Goal: Task Accomplishment & Management: Complete application form

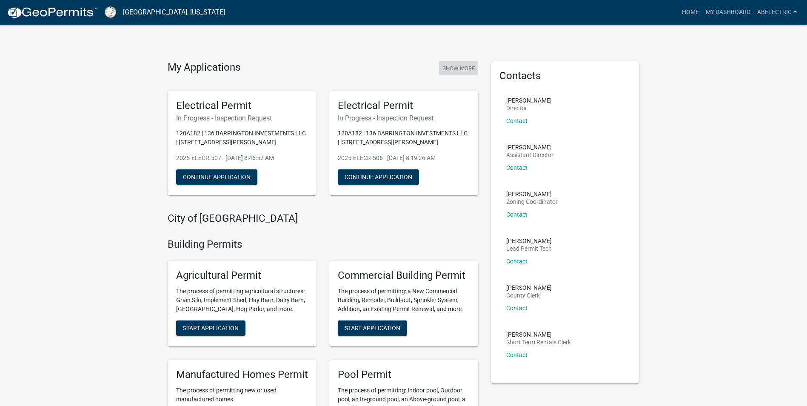
click at [464, 69] on button "Show More" at bounding box center [458, 68] width 39 height 14
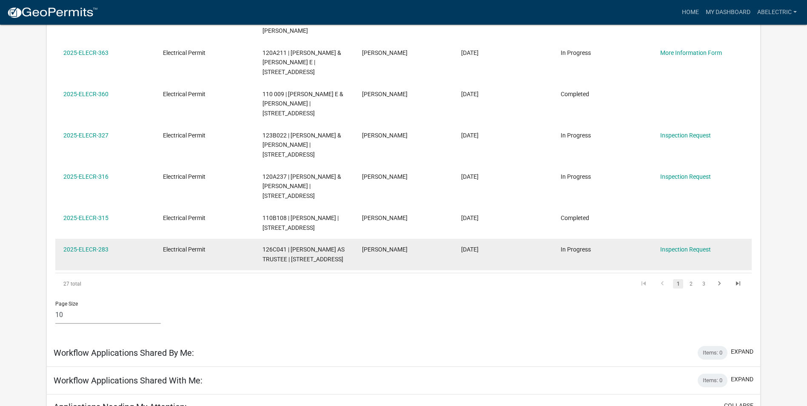
scroll to position [368, 0]
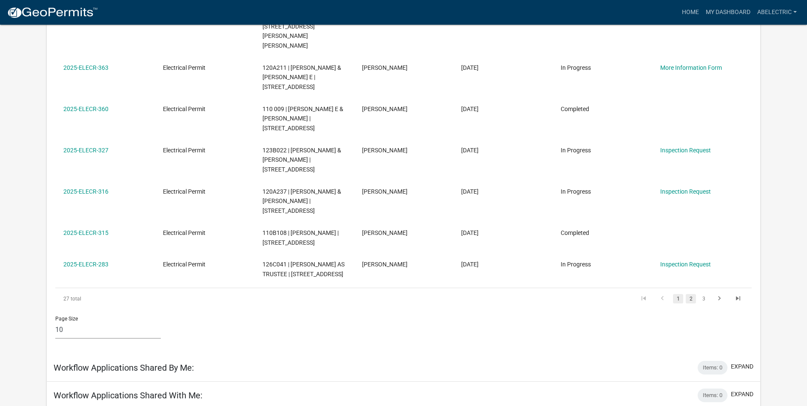
click at [693, 294] on link "2" at bounding box center [691, 298] width 10 height 9
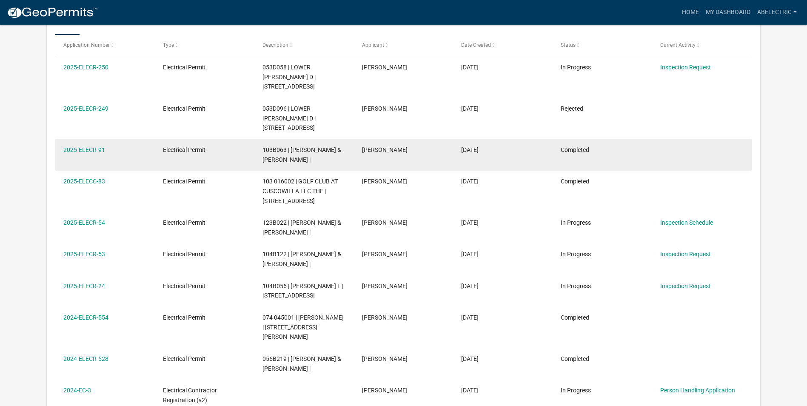
scroll to position [155, 0]
click at [334, 145] on div "103B063 | [PERSON_NAME] & [PERSON_NAME] |" at bounding box center [304, 155] width 83 height 20
click at [95, 146] on link "2025-ELECR-91" at bounding box center [84, 149] width 42 height 7
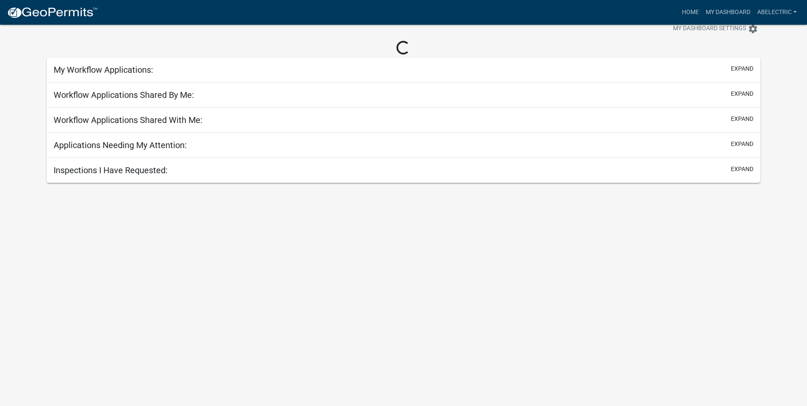
scroll to position [54, 0]
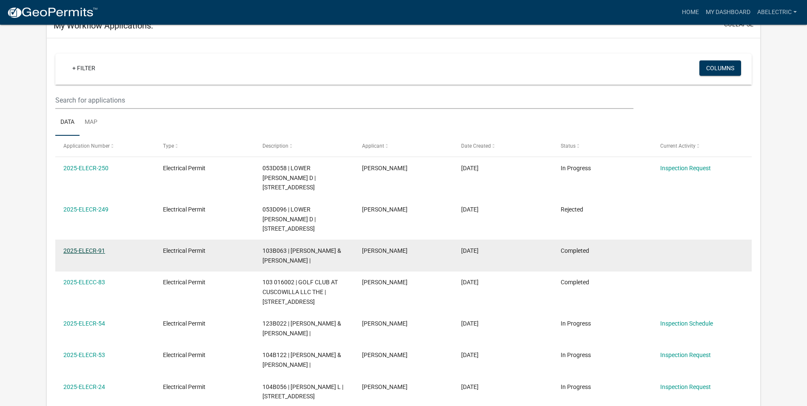
click at [95, 247] on link "2025-ELECR-91" at bounding box center [84, 250] width 42 height 7
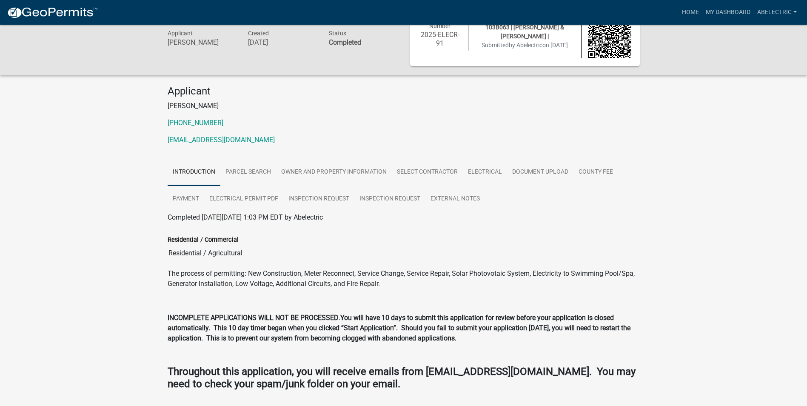
scroll to position [54, 0]
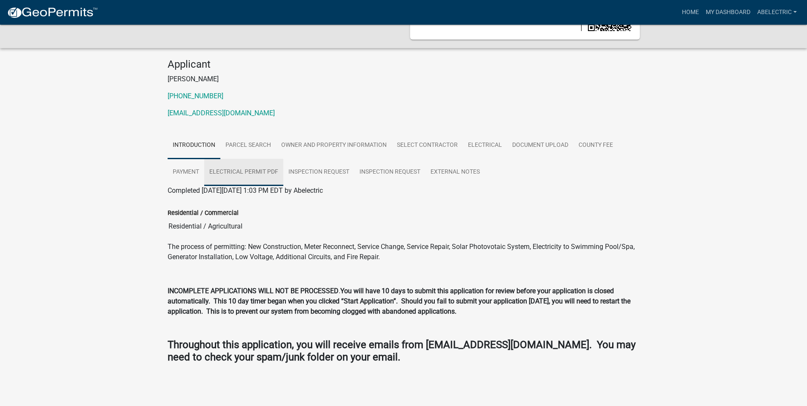
click at [248, 171] on link "Electrical Permit PDF" at bounding box center [243, 172] width 79 height 27
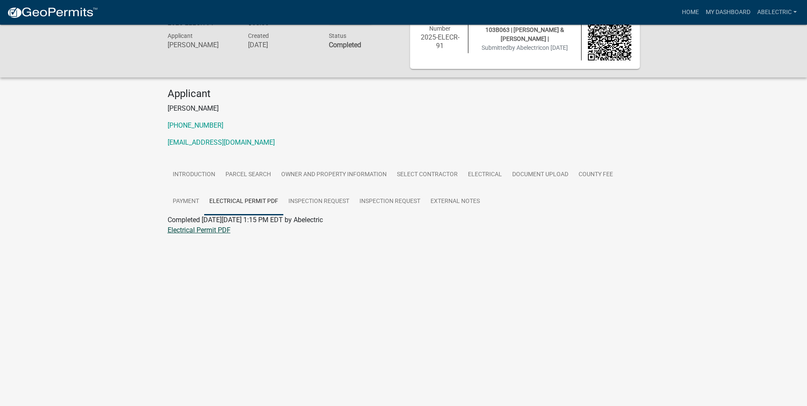
click at [174, 226] on div "Electrical Permit PDF" at bounding box center [403, 230] width 485 height 10
click at [178, 231] on link "Electrical Permit PDF" at bounding box center [199, 230] width 63 height 8
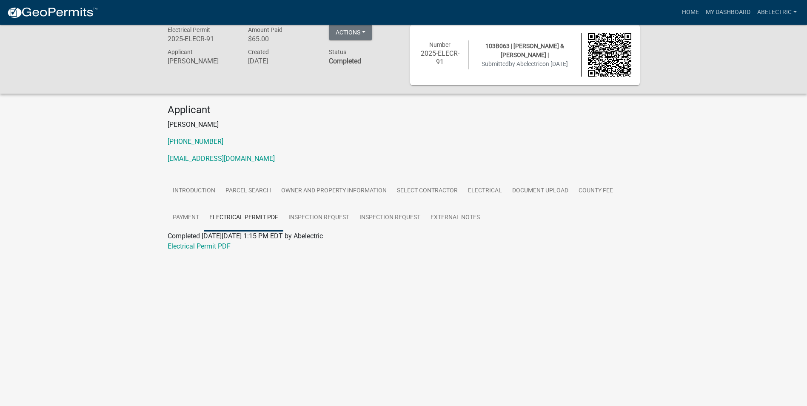
scroll to position [0, 0]
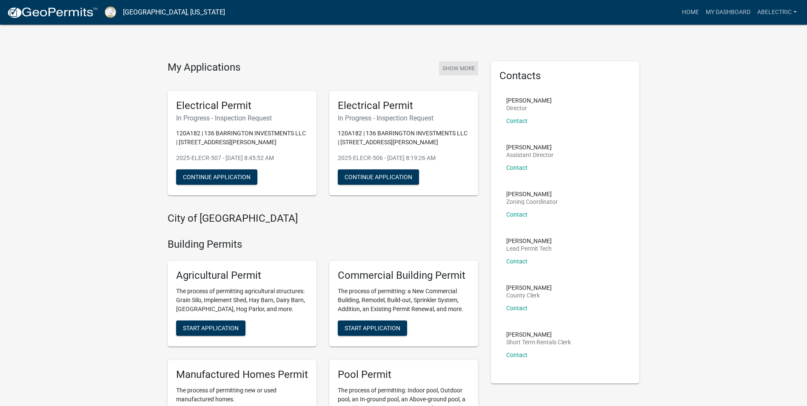
click at [451, 71] on button "Show More" at bounding box center [458, 68] width 39 height 14
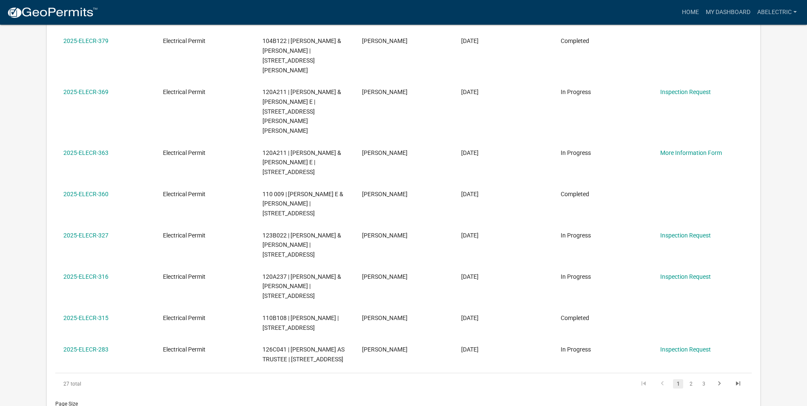
scroll to position [326, 0]
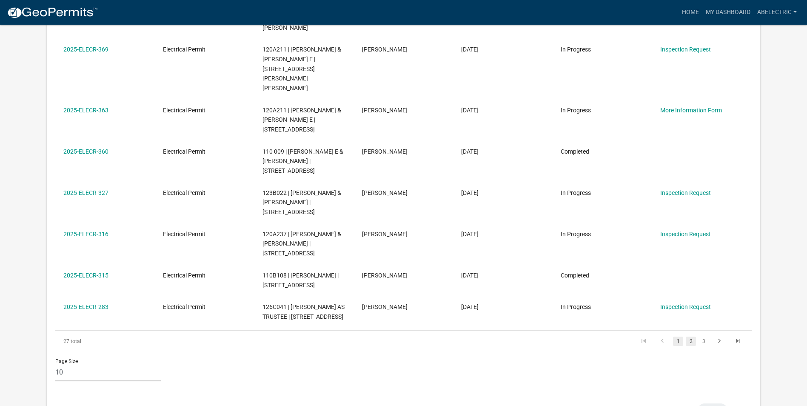
click at [693, 337] on link "2" at bounding box center [691, 341] width 10 height 9
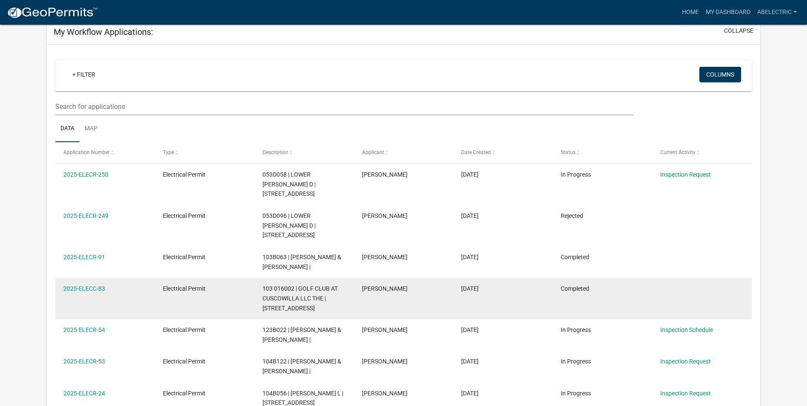
scroll to position [28, 0]
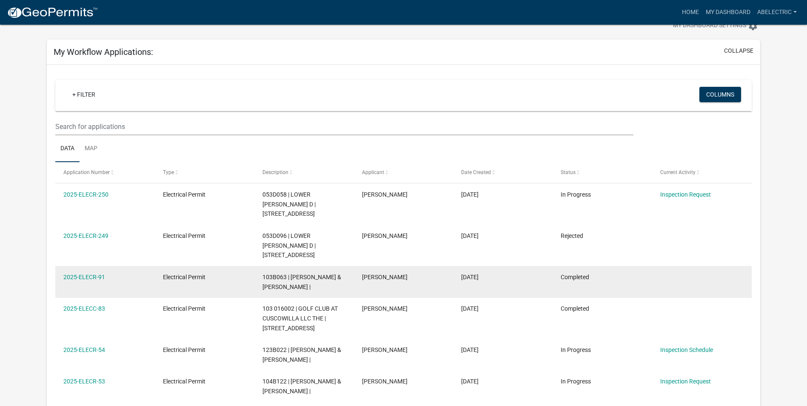
click at [78, 272] on div "2025-ELECR-91" at bounding box center [104, 277] width 83 height 10
click at [101, 274] on link "2025-ELECR-91" at bounding box center [84, 277] width 42 height 7
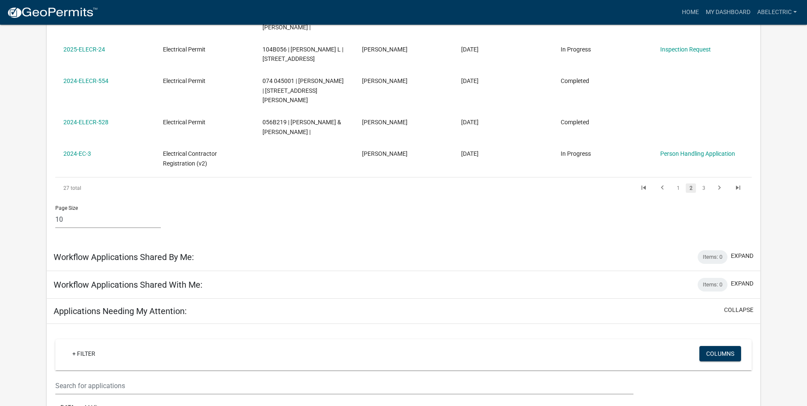
scroll to position [396, 0]
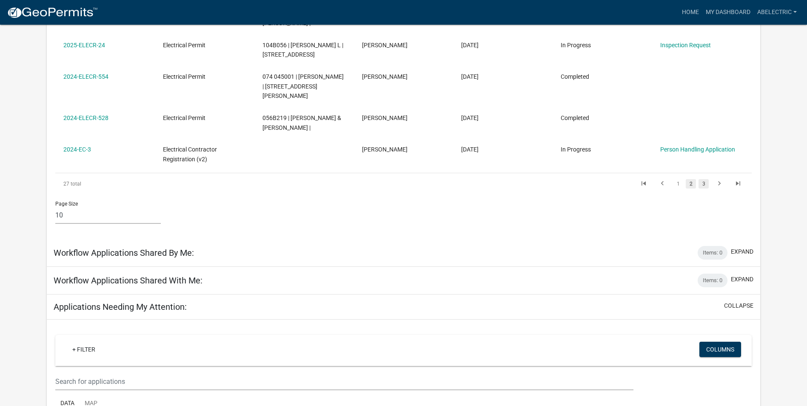
click at [706, 179] on link "3" at bounding box center [704, 183] width 10 height 9
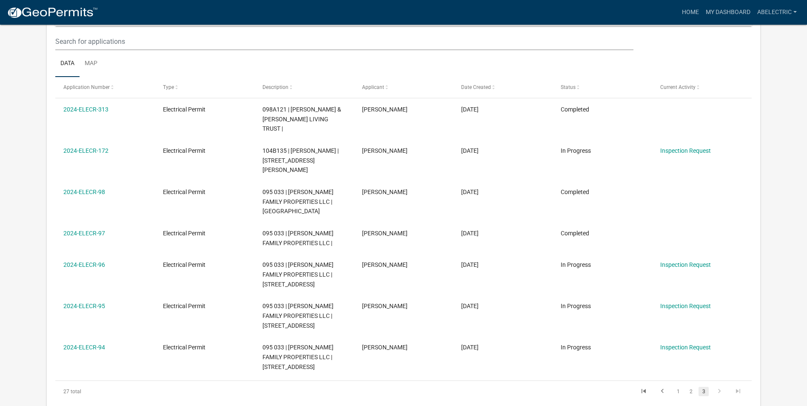
scroll to position [128, 0]
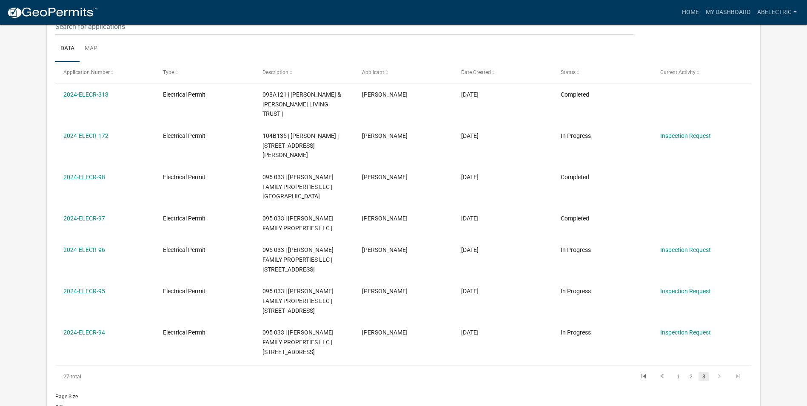
click at [43, 16] on img at bounding box center [52, 12] width 91 height 13
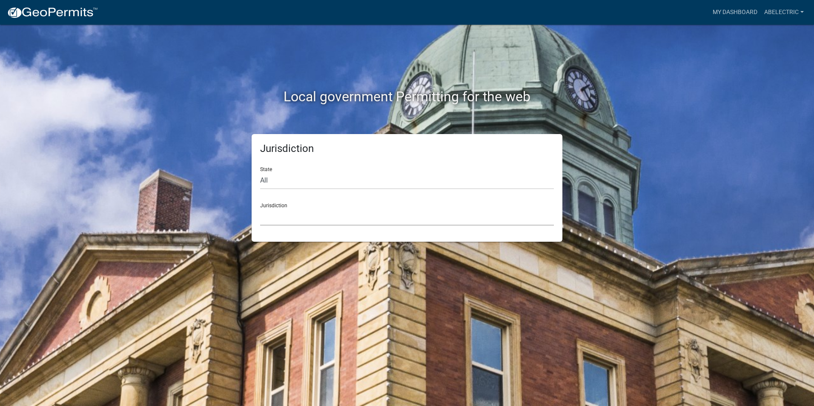
click at [298, 215] on select "[GEOGRAPHIC_DATA], [US_STATE] [GEOGRAPHIC_DATA], [US_STATE][PERSON_NAME][GEOGRA…" at bounding box center [407, 216] width 294 height 17
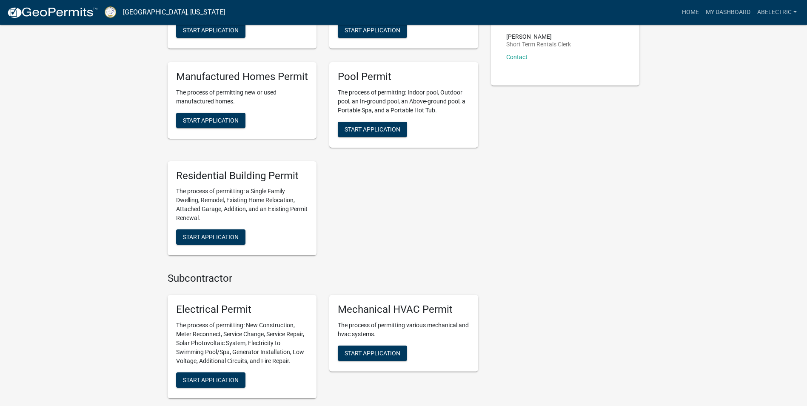
scroll to position [340, 0]
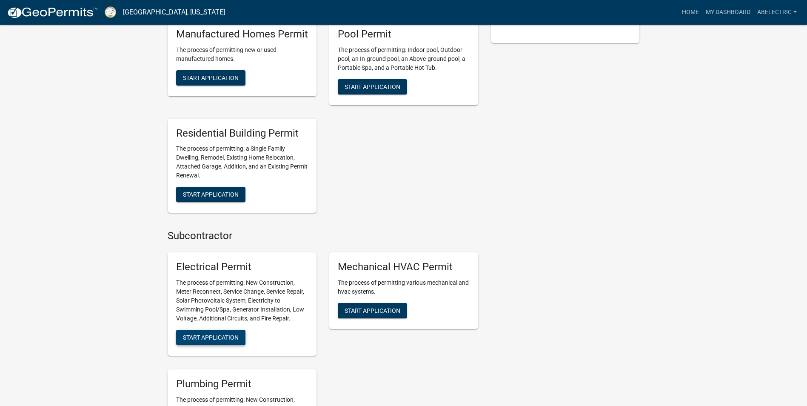
click at [235, 341] on button "Start Application" at bounding box center [210, 337] width 69 height 15
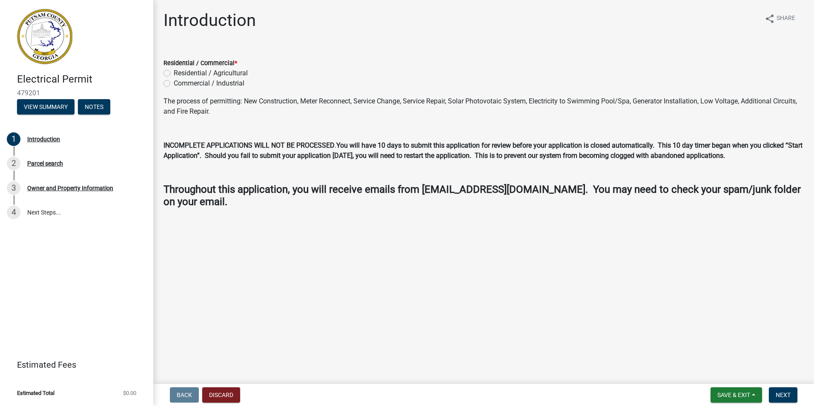
click at [174, 74] on label "Residential / Agricultural" at bounding box center [211, 73] width 74 height 10
click at [174, 74] on input "Residential / Agricultural" at bounding box center [177, 71] width 6 height 6
radio input "true"
click at [779, 397] on span "Next" at bounding box center [782, 394] width 15 height 7
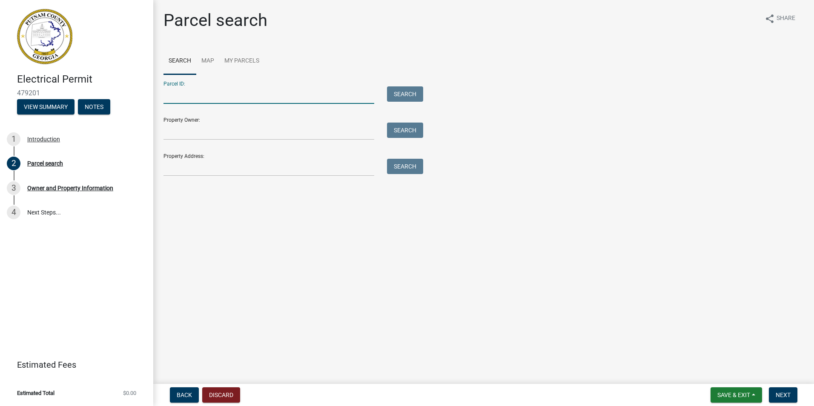
click at [212, 87] on input "Parcel ID:" at bounding box center [268, 94] width 211 height 17
click at [168, 165] on input "Property Address:" at bounding box center [268, 167] width 211 height 17
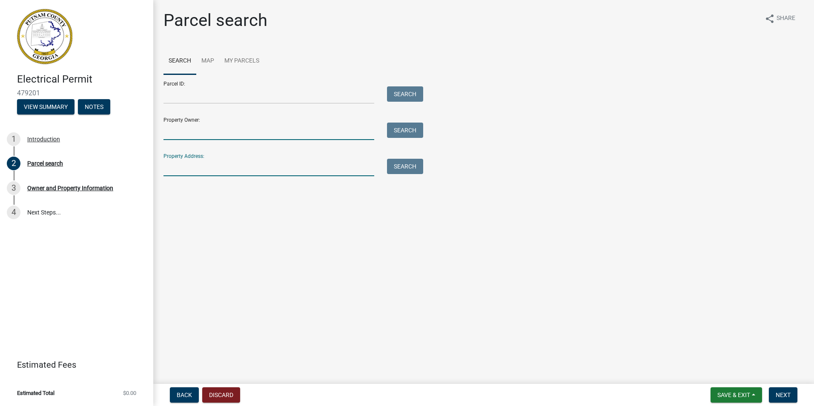
click at [179, 130] on input "Property Owner:" at bounding box center [268, 131] width 211 height 17
type input "[PERSON_NAME]"
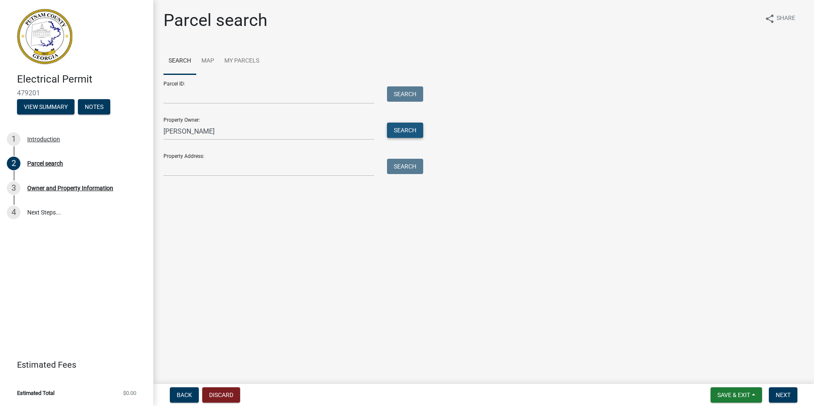
click at [413, 133] on button "Search" at bounding box center [405, 130] width 36 height 15
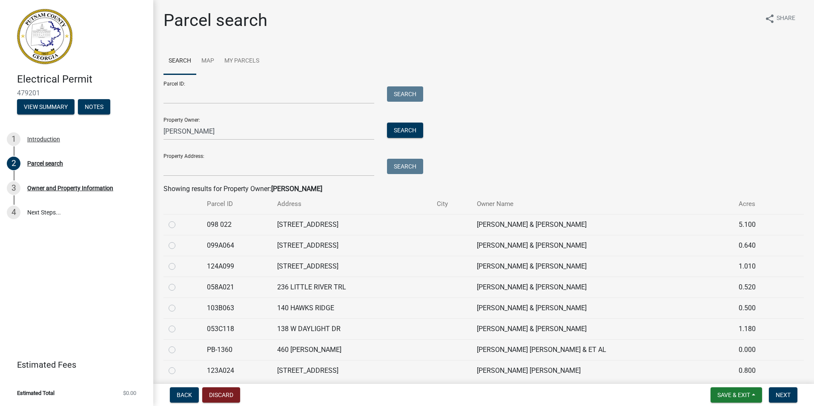
click at [179, 303] on label at bounding box center [179, 303] width 0 height 0
click at [179, 309] on input "radio" at bounding box center [182, 306] width 6 height 6
radio input "true"
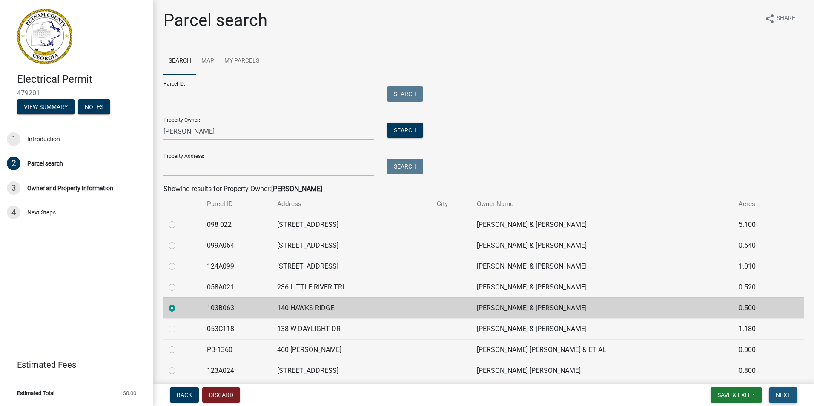
click at [795, 399] on button "Next" at bounding box center [783, 394] width 29 height 15
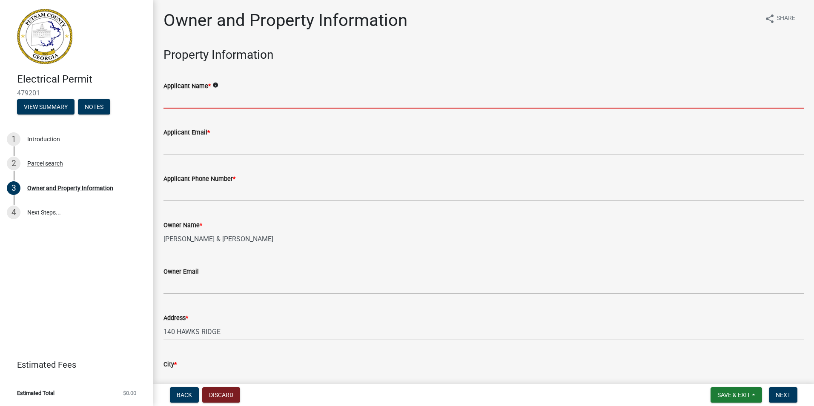
click at [235, 97] on input "Applicant Name *" at bounding box center [483, 99] width 640 height 17
type input "[PERSON_NAME]"
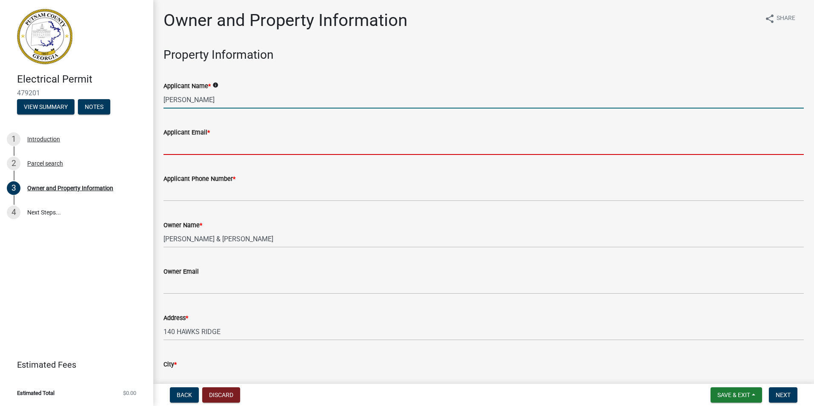
type input "[EMAIL_ADDRESS][DOMAIN_NAME]"
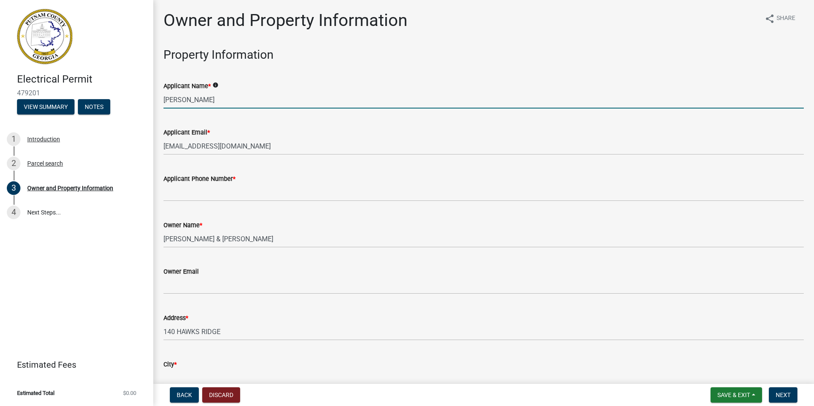
type input "4783965998"
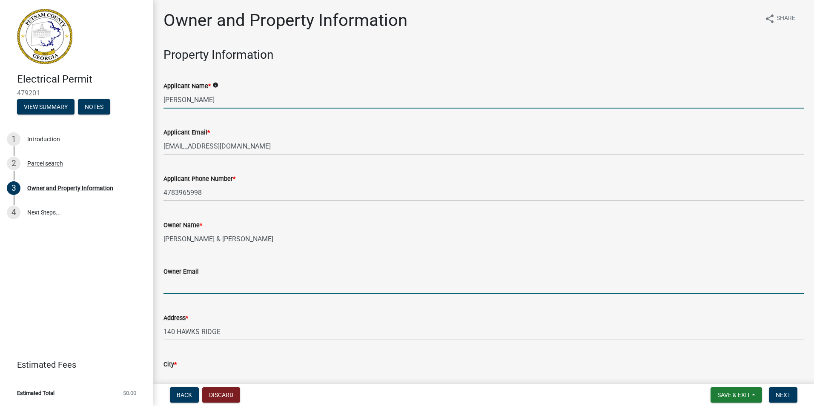
type input "[PERSON_NAME][EMAIL_ADDRESS][DOMAIN_NAME]"
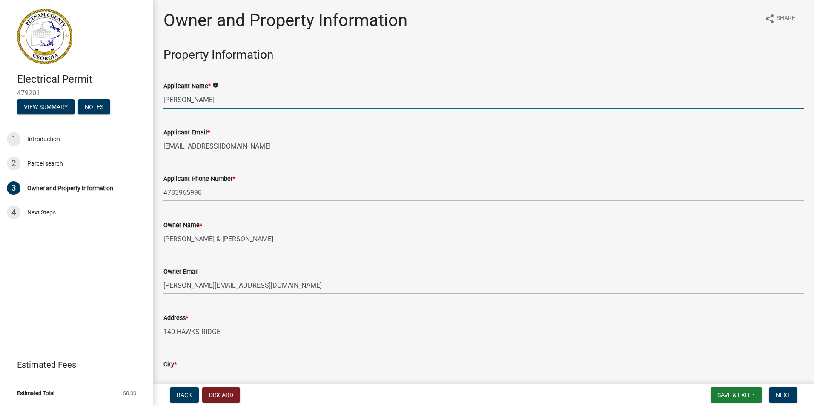
type input "Eatonton"
type input "[STREET_ADDRESS][PERSON_NAME]"
type input "Eatonton"
type input "GA"
type input "31024"
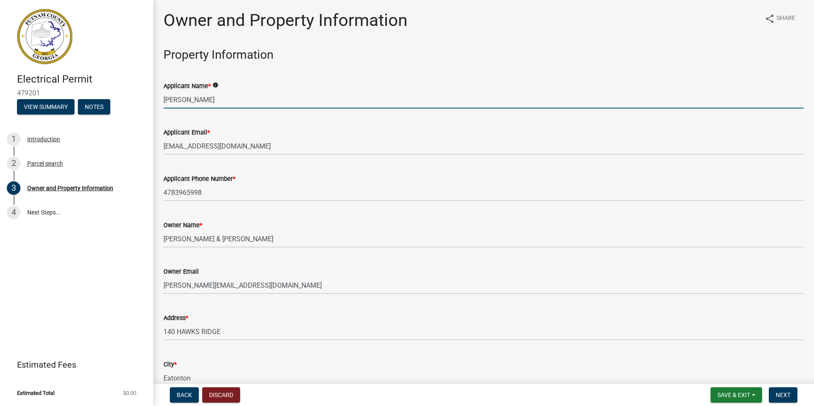
type input "[PERSON_NAME]"
type input "A&B Electric Co & Services"
type input "[PHONE_NUMBER]"
type input "[STREET_ADDRESS]"
type input "Eatonton"
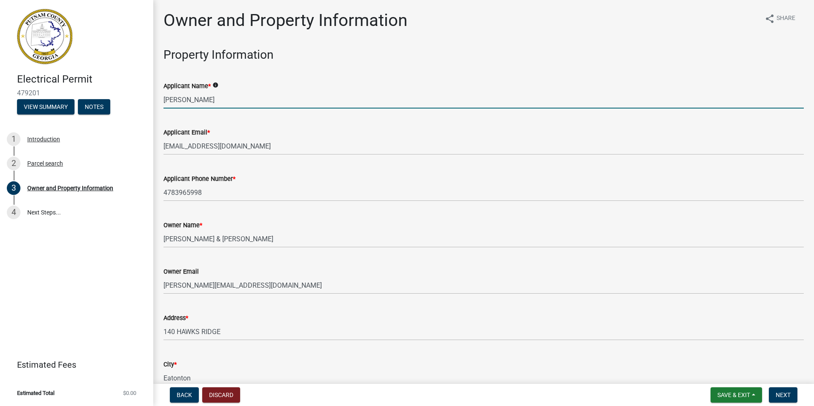
type input "GA"
type input "31024"
type input "[EMAIL_ADDRESS][DOMAIN_NAME]"
type input "EN006450"
type input "[DATE]"
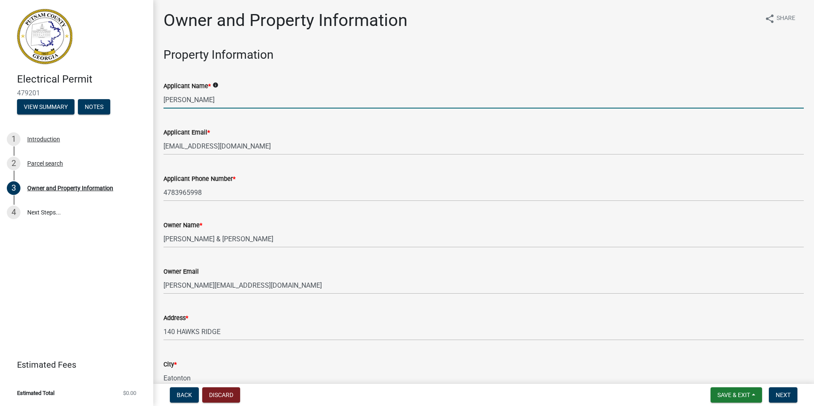
type input "2024-BLR-239"
type input "[DATE]"
type input "[PERSON_NAME]"
type input "7068161082"
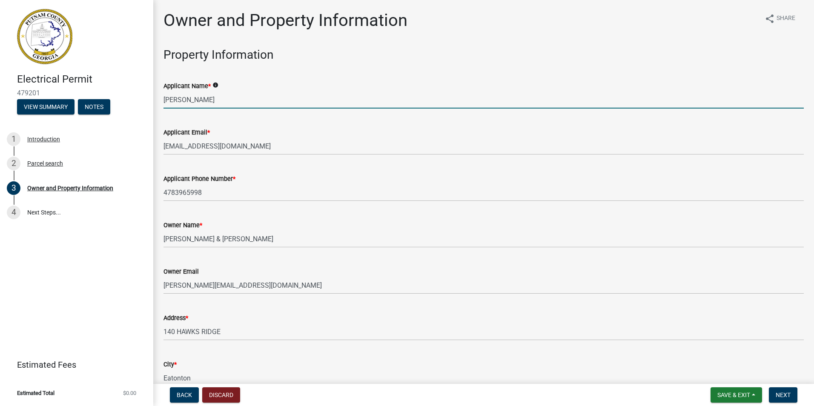
select select "9"
select select "2025"
select select "9"
select select "2025"
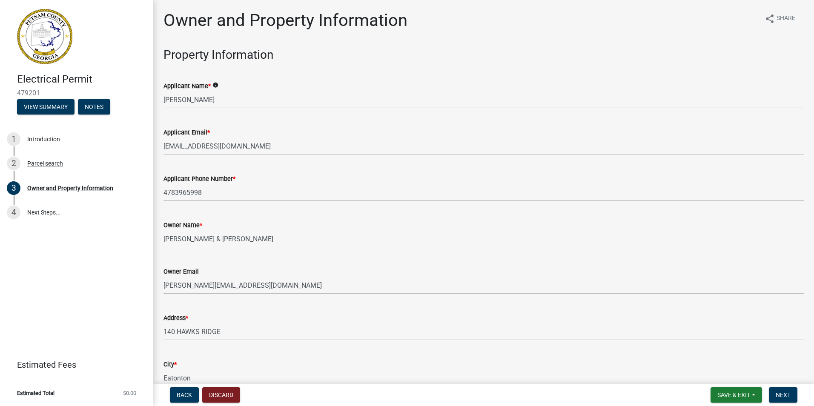
scroll to position [1008, 0]
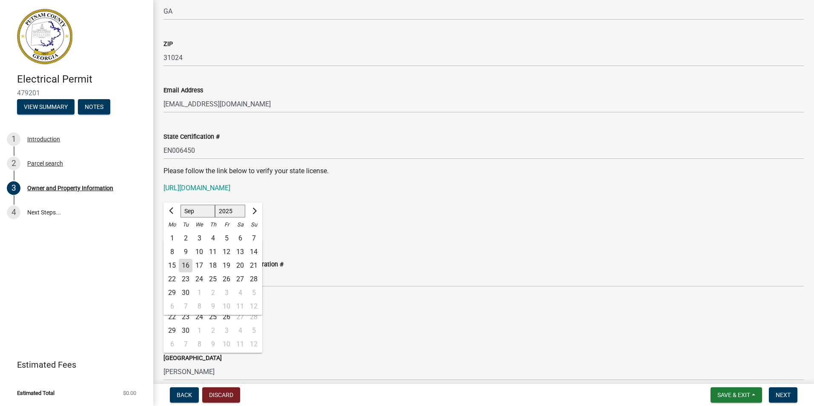
click at [344, 227] on div "[DATE] Jan Feb Mar Apr May Jun [DATE] Aug Sep Oct Nov [DATE] 1526 1527 1528 152…" at bounding box center [483, 230] width 640 height 17
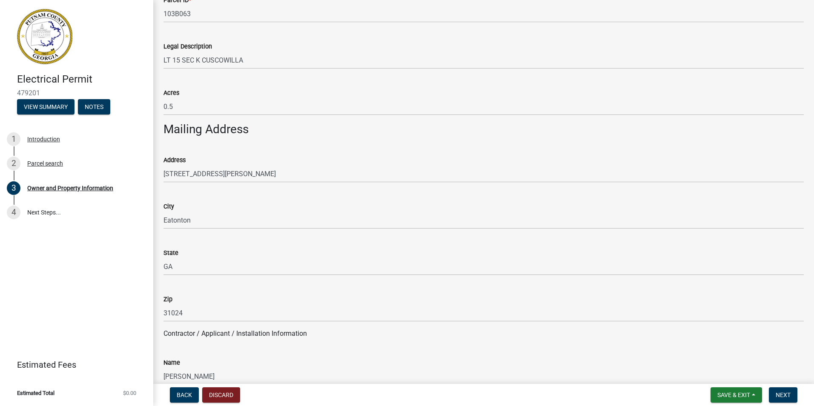
scroll to position [426, 0]
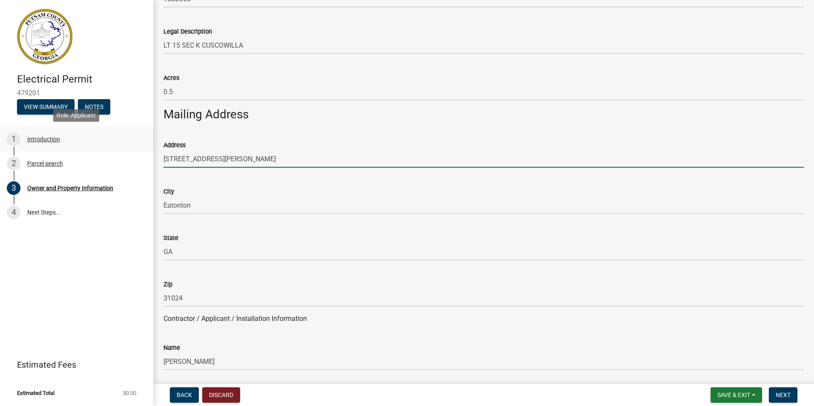
drag, startPoint x: 232, startPoint y: 160, endPoint x: 242, endPoint y: 130, distance: 31.5
click at [147, 151] on div "Electrical Permit 479201 View Summary Notes 1 Introduction 2 Parcel search 3 Ow…" at bounding box center [407, 203] width 814 height 406
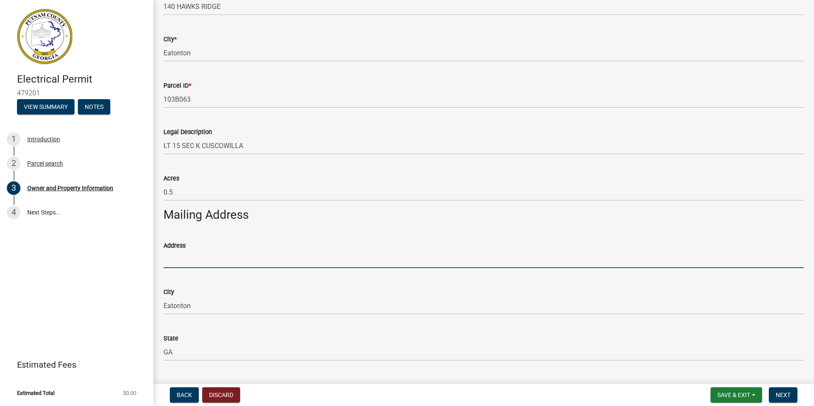
scroll to position [340, 0]
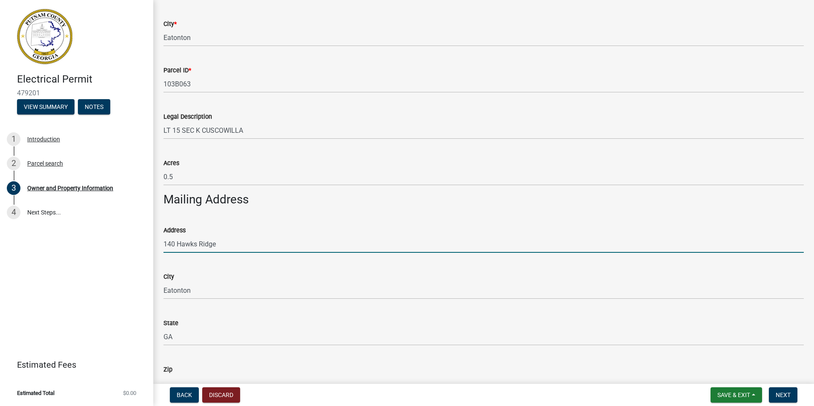
type input "140 Hawks Ridge"
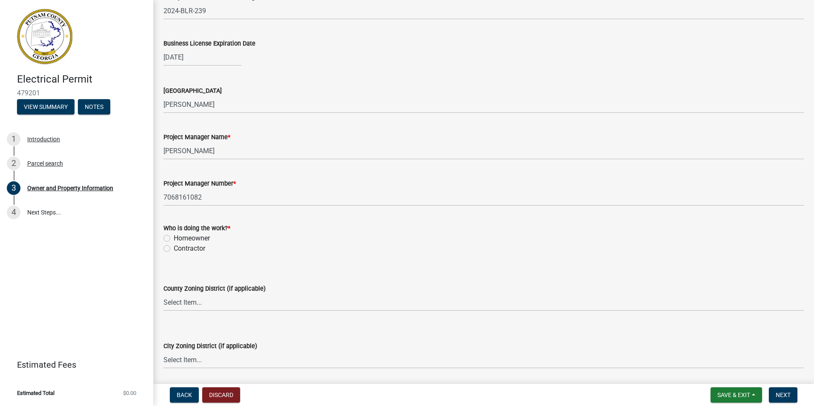
scroll to position [1278, 0]
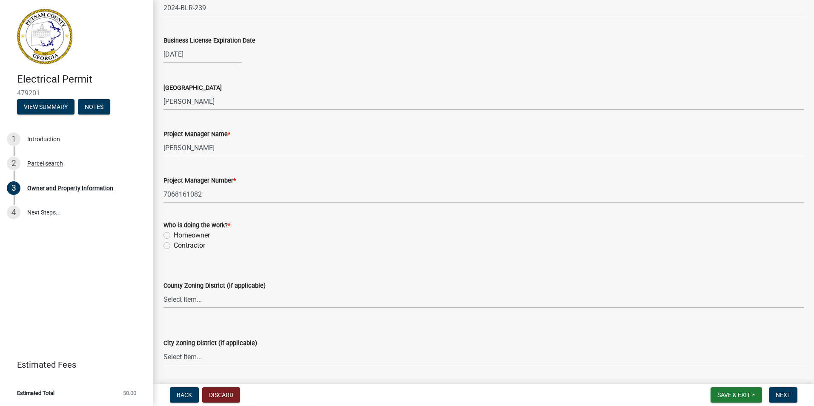
click at [162, 243] on div "Who is doing the work? * Homeowner [DEMOGRAPHIC_DATA]" at bounding box center [483, 230] width 653 height 41
click at [174, 248] on label "Contractor" at bounding box center [189, 245] width 31 height 10
click at [174, 246] on input "Contractor" at bounding box center [177, 243] width 6 height 6
radio input "true"
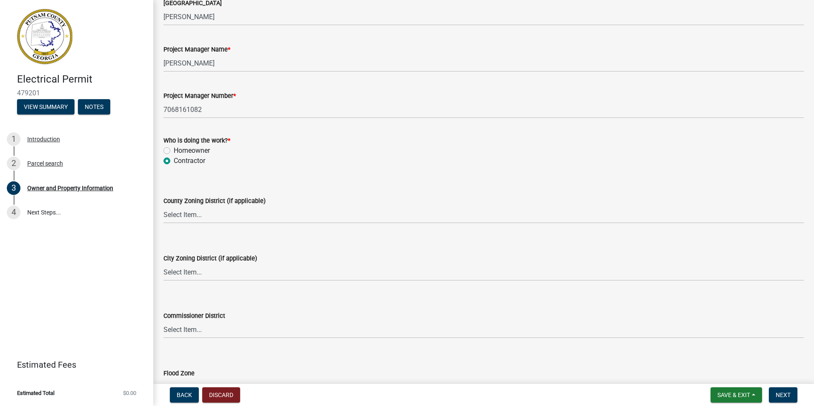
scroll to position [1363, 0]
click at [197, 218] on select "Select Item... AG-1 R-1R R-1 R-2 MHP RM-1 RM-3 C-1 C-2 I-M PUD N/A" at bounding box center [483, 214] width 640 height 17
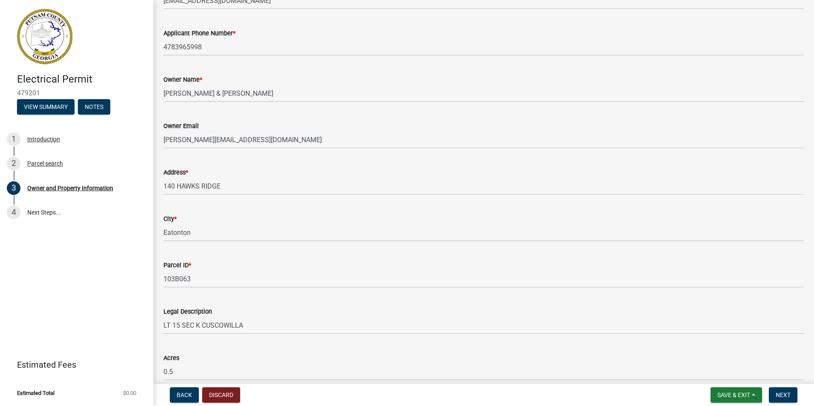
scroll to position [129, 0]
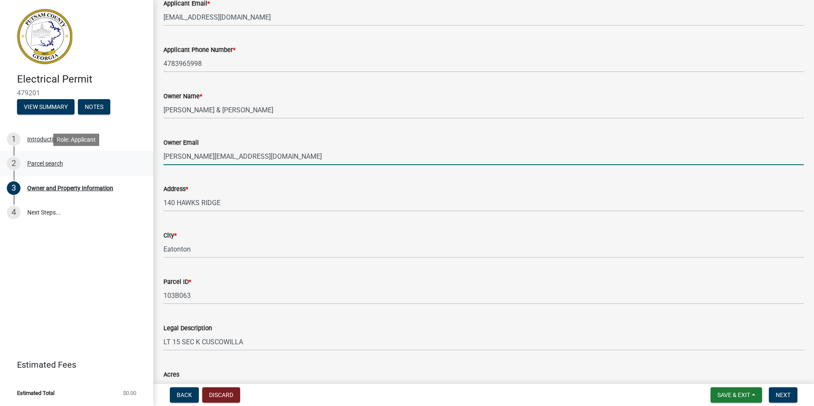
drag, startPoint x: 264, startPoint y: 157, endPoint x: 145, endPoint y: 151, distance: 118.9
click at [145, 151] on div "Electrical Permit 479201 View Summary Notes 1 Introduction 2 Parcel search 3 Ow…" at bounding box center [407, 203] width 814 height 406
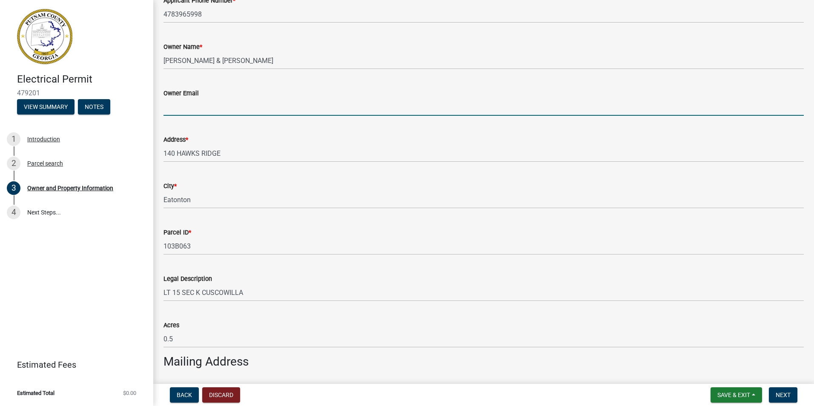
scroll to position [171, 0]
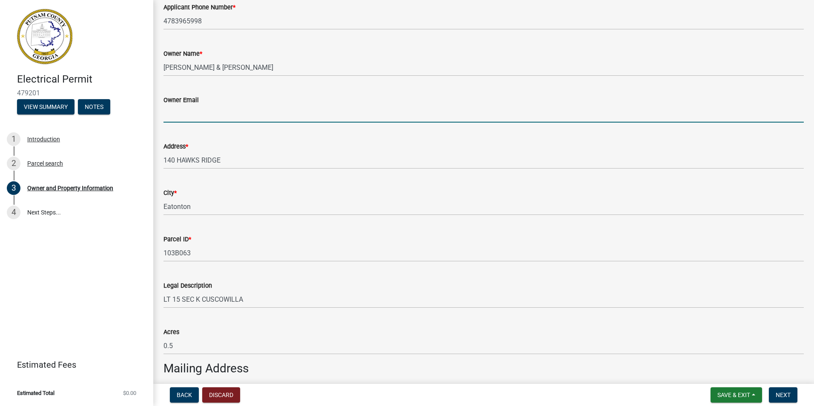
click at [191, 119] on input "Owner Email" at bounding box center [483, 113] width 640 height 17
type input "[EMAIL_ADDRESS][DOMAIN_NAME]"
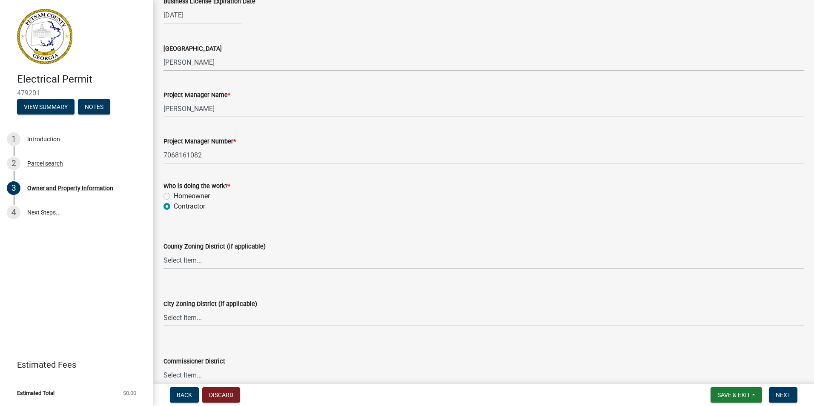
scroll to position [1320, 0]
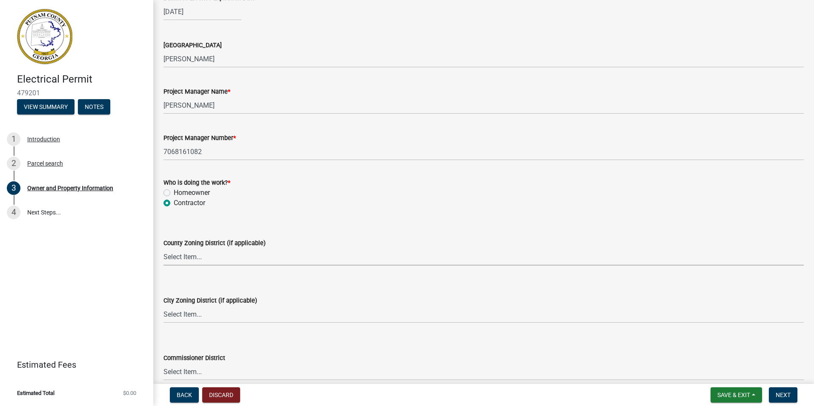
click at [202, 260] on select "Select Item... AG-1 R-1R R-1 R-2 MHP RM-1 RM-3 C-1 C-2 I-M PUD N/A" at bounding box center [483, 256] width 640 height 17
click at [163, 248] on select "Select Item... AG-1 R-1R R-1 R-2 MHP RM-1 RM-3 C-1 C-2 I-M PUD N/A" at bounding box center [483, 256] width 640 height 17
select select "0688c8c3-ca83-4764-a677-531fbc17e6cb"
click at [203, 315] on select "Select Item... A-1 A-2 R-1 R-2 R-3 R-4 MHP C-1 C-2 I-1 I-2 DB FH H-P N/A" at bounding box center [483, 314] width 640 height 17
click at [163, 306] on select "Select Item... A-1 A-2 R-1 R-2 R-3 R-4 MHP C-1 C-2 I-1 I-2 DB FH H-P N/A" at bounding box center [483, 314] width 640 height 17
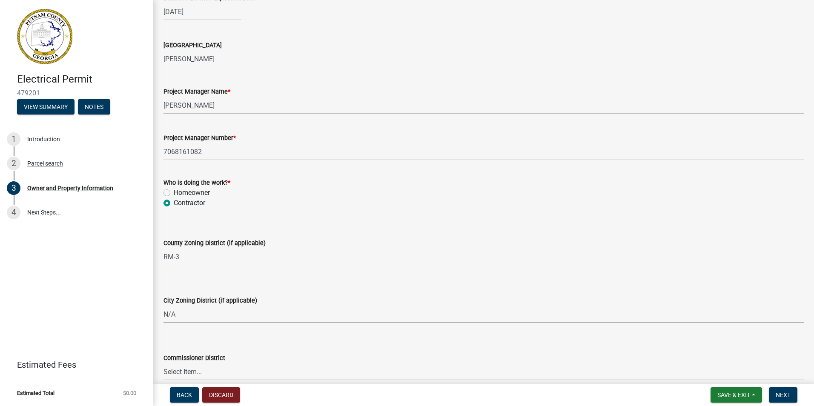
select select "83394b22-4a11-496c-8e5c-75ade2e72faf"
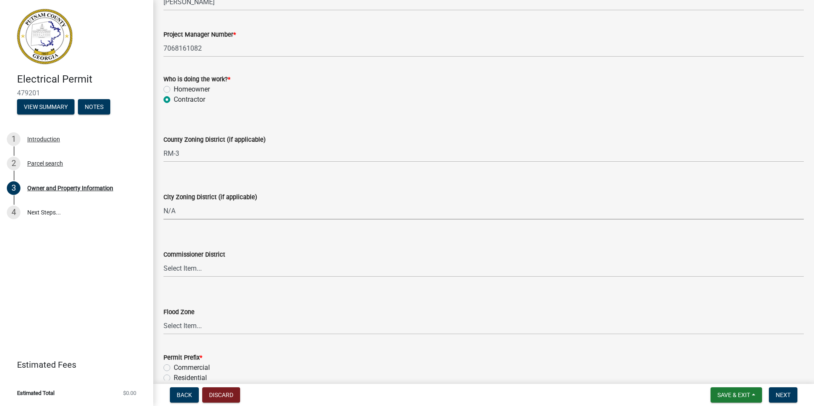
scroll to position [1448, 0]
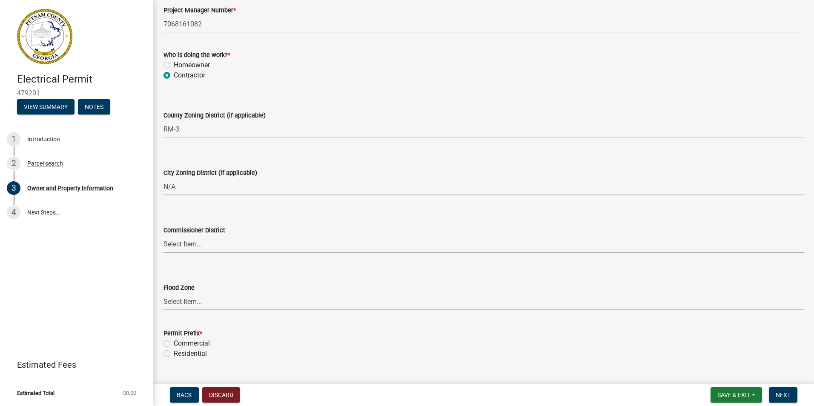
click at [184, 243] on select "Select Item... District 1 District 2 District 3 District 4" at bounding box center [483, 243] width 640 height 17
click at [163, 235] on select "Select Item... District 1 District 2 District 3 District 4" at bounding box center [483, 243] width 640 height 17
select select "ece5c1a9-df30-4702-9587-5deee23533b7"
click at [174, 356] on label "Residential" at bounding box center [190, 354] width 33 height 10
click at [174, 354] on input "Residential" at bounding box center [177, 352] width 6 height 6
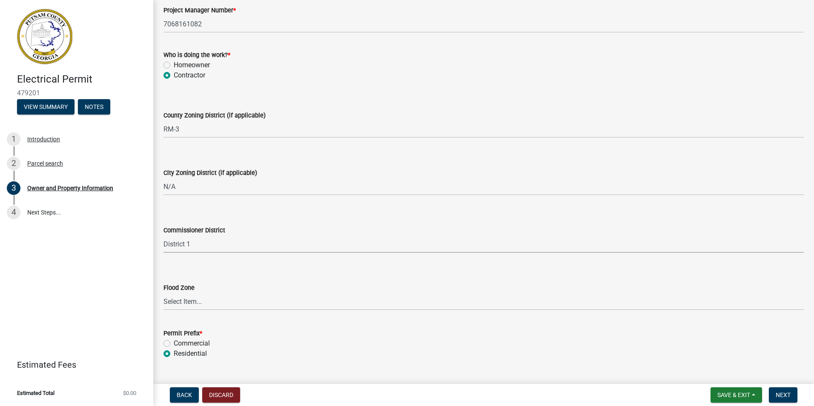
radio input "true"
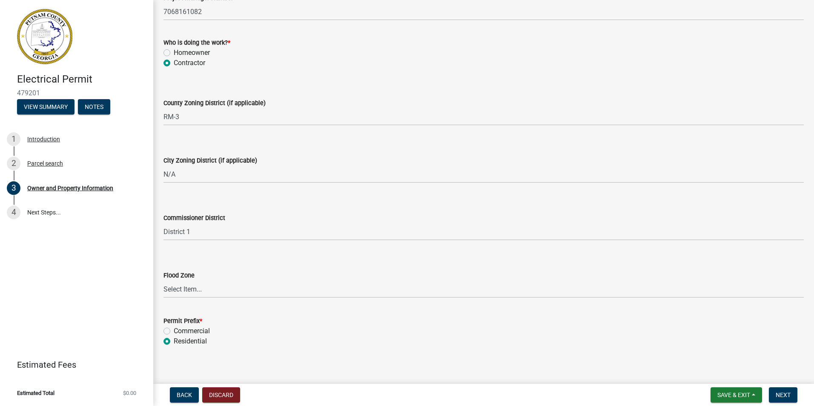
scroll to position [1467, 0]
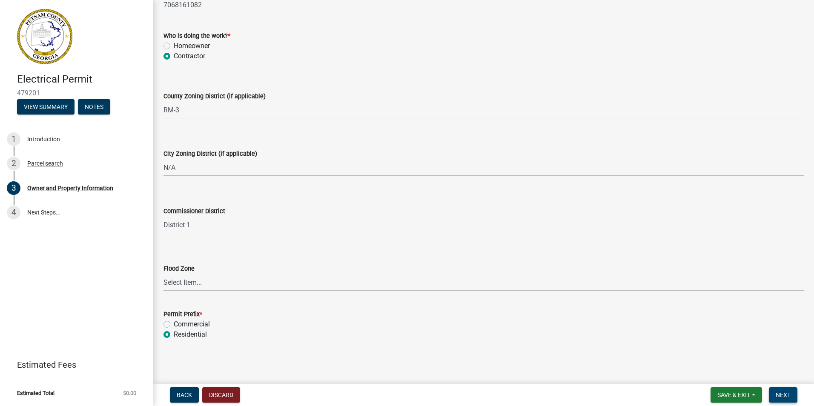
click at [772, 391] on button "Next" at bounding box center [783, 394] width 29 height 15
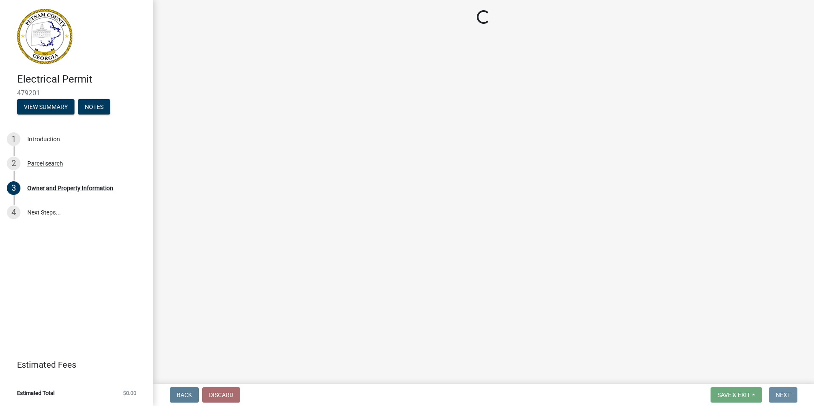
scroll to position [0, 0]
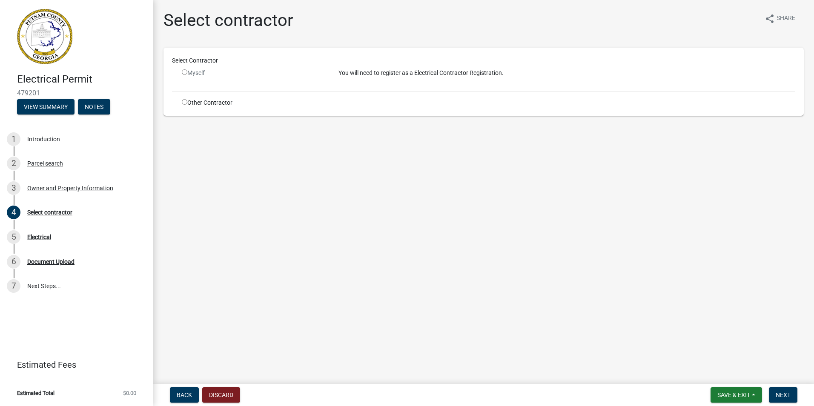
click at [184, 102] on input "radio" at bounding box center [185, 102] width 6 height 6
radio input "true"
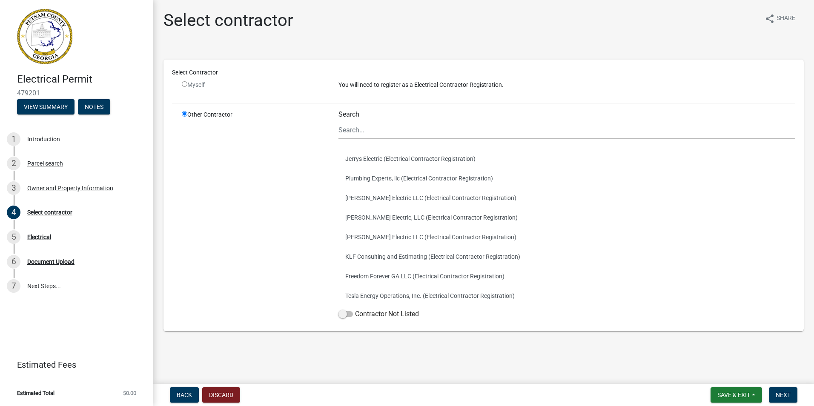
click at [358, 147] on ul "Jerrys Electric (Electrical Contractor Registration) Plumbing Experts, llc (Ele…" at bounding box center [566, 227] width 457 height 163
click at [358, 139] on div "Search Jerrys Electric (Electrical Contractor Registration) Plumbing Experts, l…" at bounding box center [566, 216] width 457 height 212
click at [351, 134] on input "Search" at bounding box center [566, 129] width 457 height 17
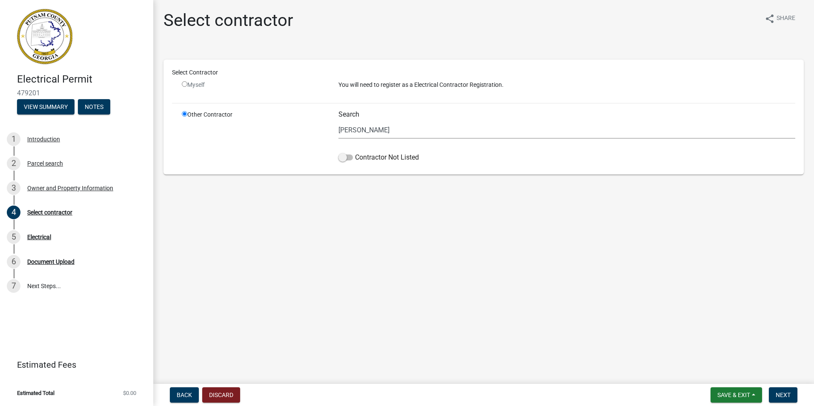
click at [333, 203] on main "Select contractor share Share Select Contractor Myself You will need to registe…" at bounding box center [483, 190] width 660 height 380
click at [350, 157] on span at bounding box center [345, 157] width 14 height 6
click at [355, 152] on input "Contractor Not Listed" at bounding box center [355, 152] width 0 height 0
drag, startPoint x: 364, startPoint y: 131, endPoint x: 277, endPoint y: 126, distance: 87.8
click at [277, 126] on div "Other Contractor Search [PERSON_NAME] Contractor Not Listed" at bounding box center [488, 138] width 626 height 56
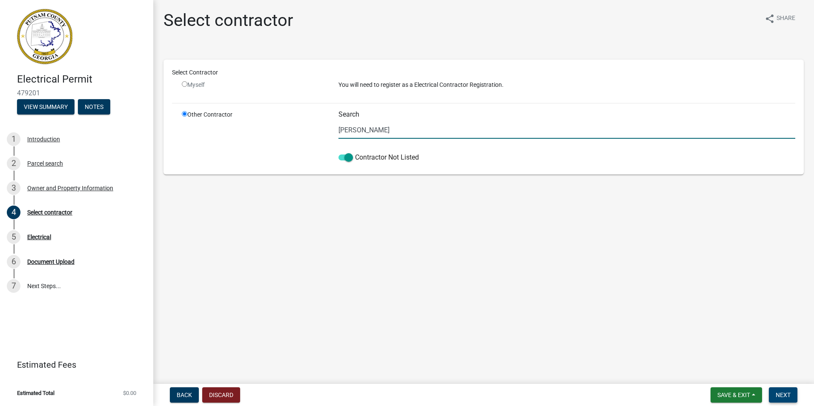
type input "[PERSON_NAME]"
click at [782, 392] on span "Next" at bounding box center [782, 394] width 15 height 7
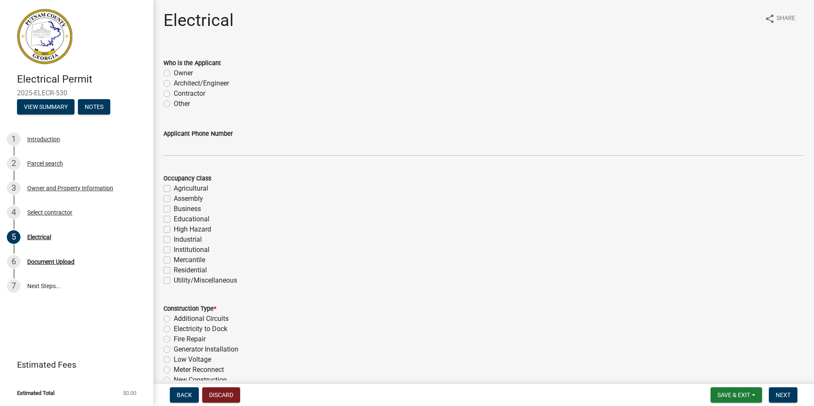
click at [174, 96] on label "Contractor" at bounding box center [189, 94] width 31 height 10
click at [174, 94] on input "Contractor" at bounding box center [177, 92] width 6 height 6
radio input "true"
click at [174, 271] on label "Residential" at bounding box center [190, 270] width 33 height 10
click at [174, 271] on input "Residential" at bounding box center [177, 268] width 6 height 6
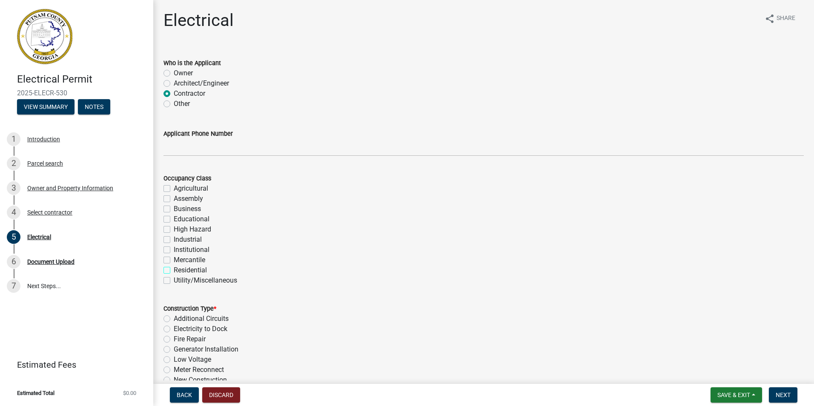
checkbox input "true"
checkbox input "false"
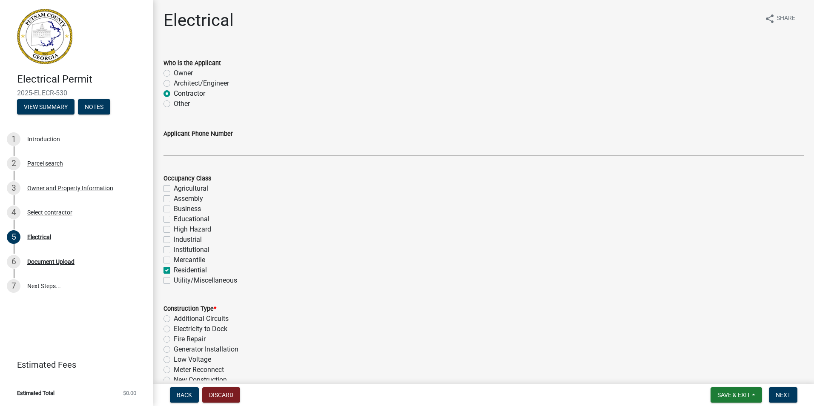
checkbox input "false"
checkbox input "true"
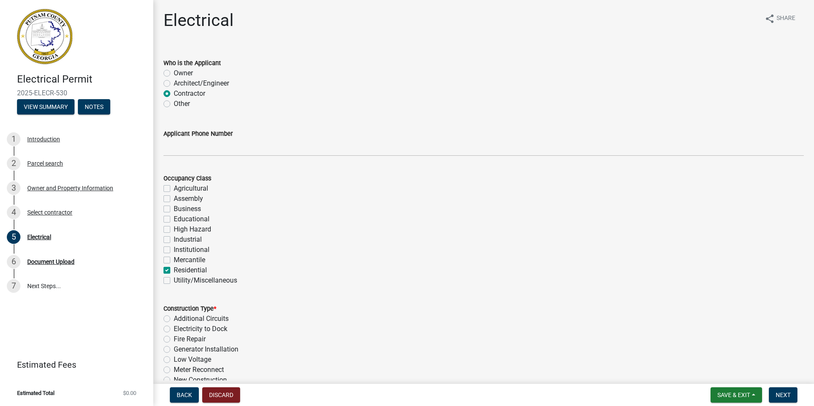
checkbox input "false"
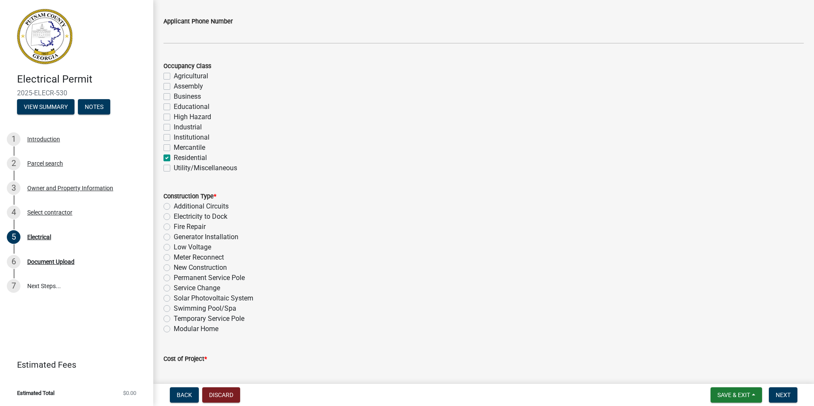
scroll to position [128, 0]
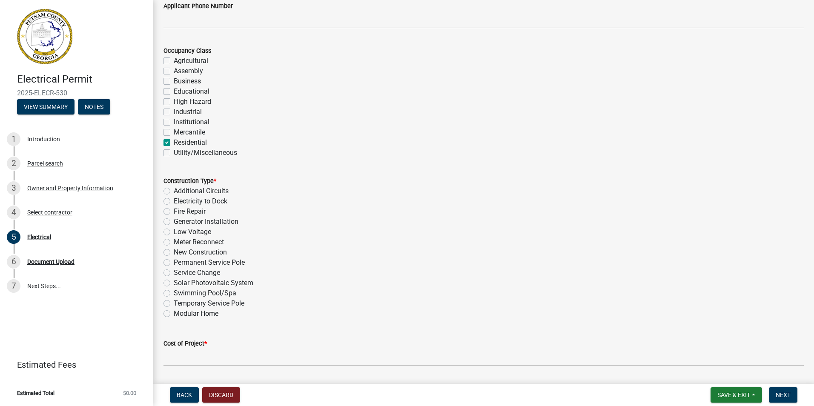
click at [174, 261] on label "Permanent Service Pole" at bounding box center [209, 262] width 71 height 10
click at [174, 261] on input "Permanent Service Pole" at bounding box center [177, 260] width 6 height 6
radio input "true"
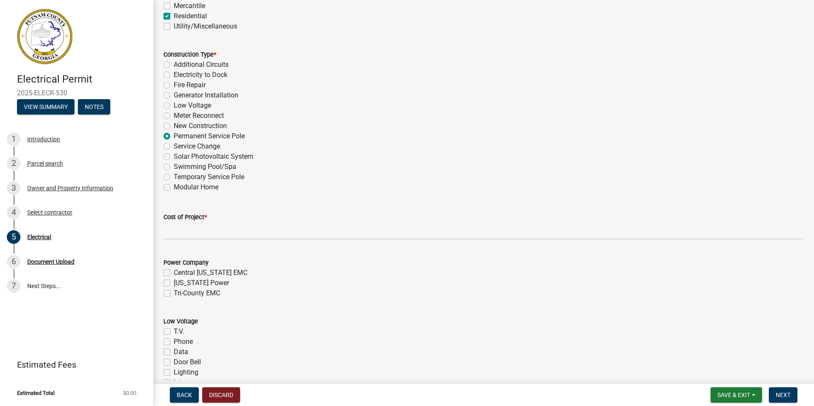
scroll to position [255, 0]
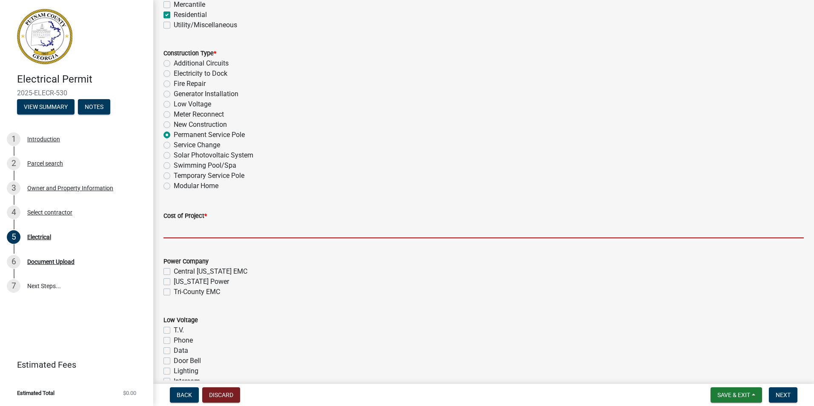
click at [182, 238] on input "text" at bounding box center [483, 229] width 640 height 17
type input "500"
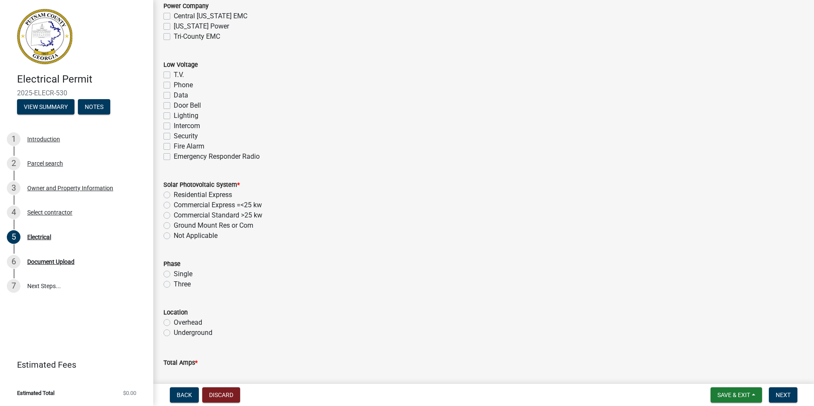
scroll to position [553, 0]
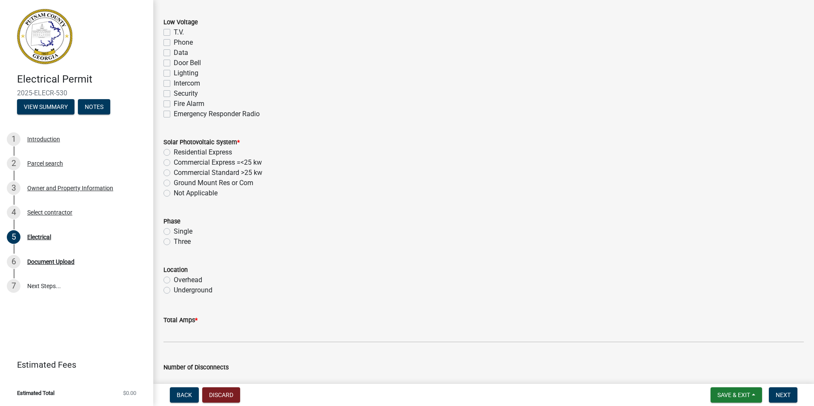
click at [174, 194] on label "Not Applicable" at bounding box center [196, 193] width 44 height 10
click at [174, 194] on input "Not Applicable" at bounding box center [177, 191] width 6 height 6
radio input "true"
click at [174, 291] on label "Underground" at bounding box center [193, 290] width 39 height 10
click at [174, 291] on input "Underground" at bounding box center [177, 288] width 6 height 6
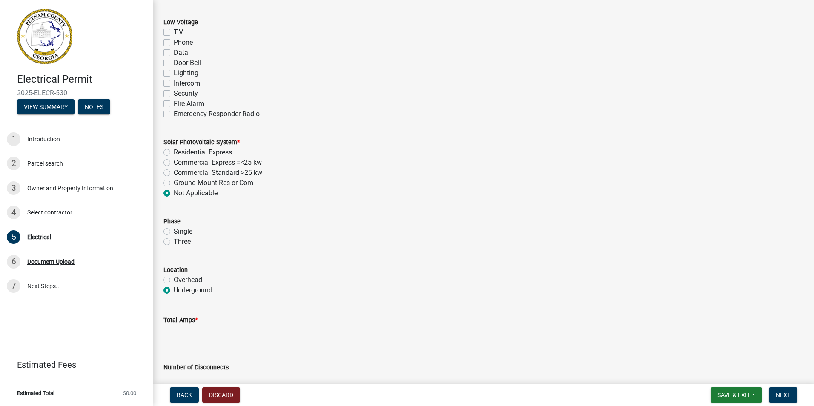
radio input "true"
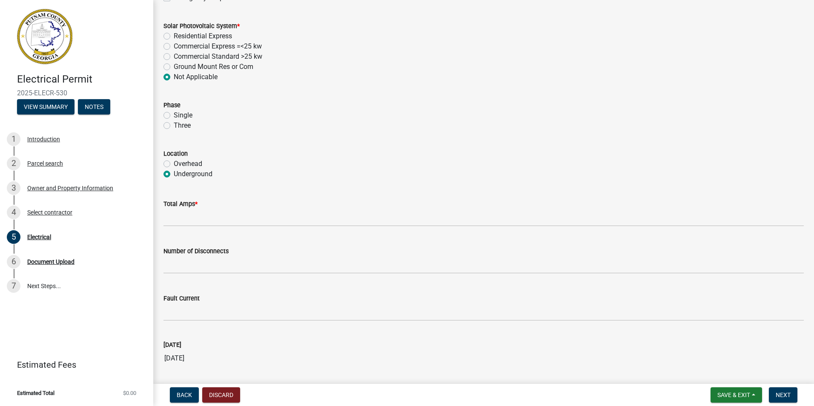
scroll to position [681, 0]
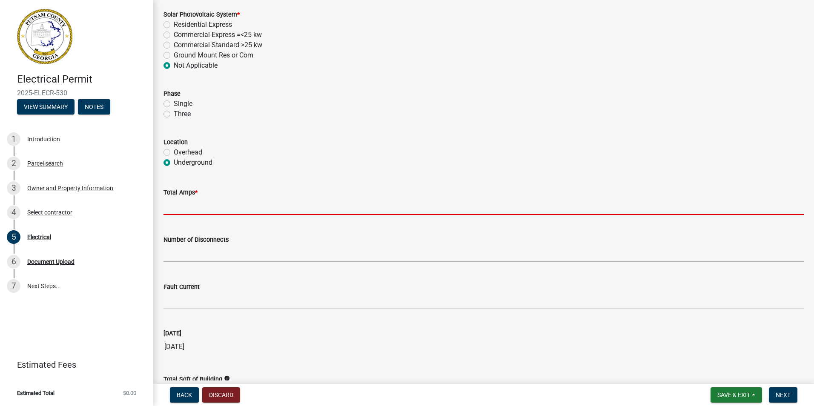
click at [185, 208] on input "text" at bounding box center [483, 205] width 640 height 17
type input "400"
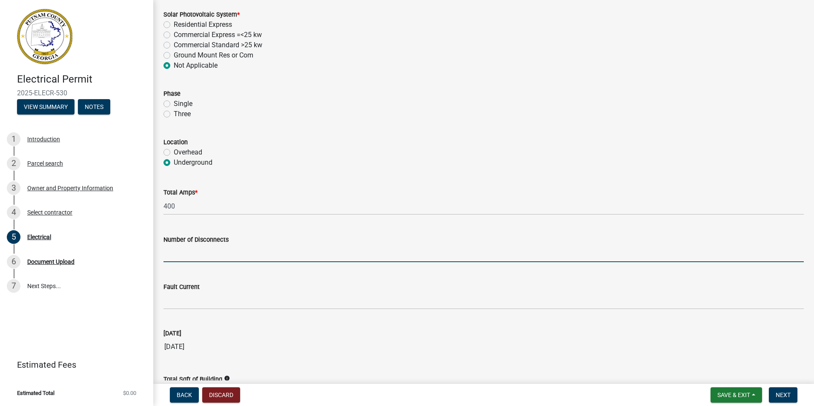
click at [204, 256] on input "text" at bounding box center [483, 253] width 640 height 17
click at [286, 225] on div "Number of Disconnects" at bounding box center [483, 243] width 640 height 40
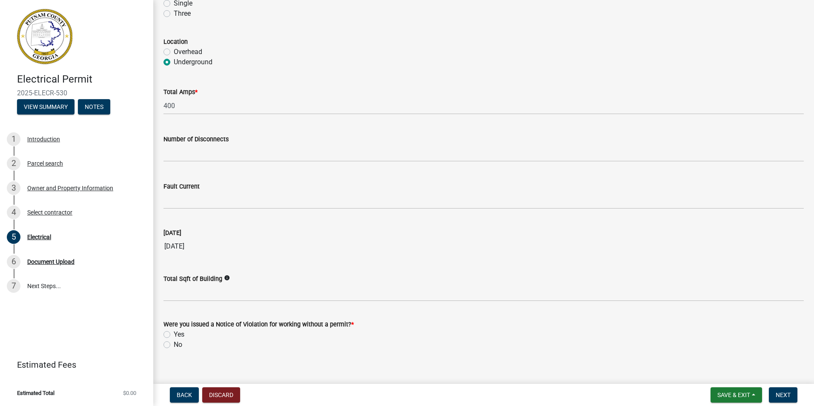
scroll to position [791, 0]
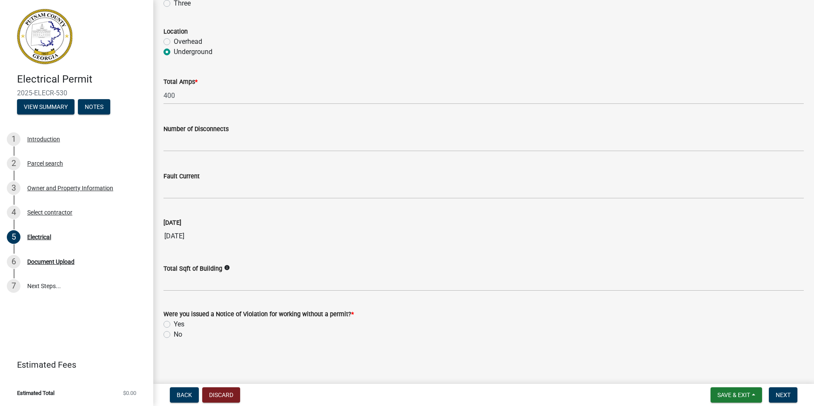
click at [174, 334] on label "No" at bounding box center [178, 334] width 9 height 10
click at [174, 334] on input "No" at bounding box center [177, 332] width 6 height 6
radio input "true"
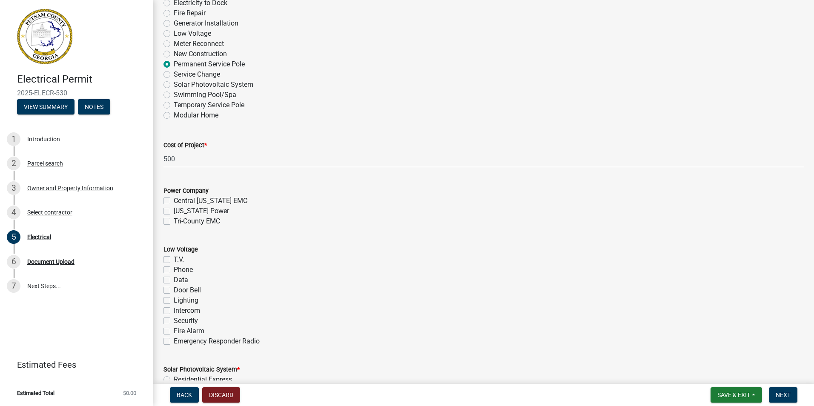
scroll to position [238, 0]
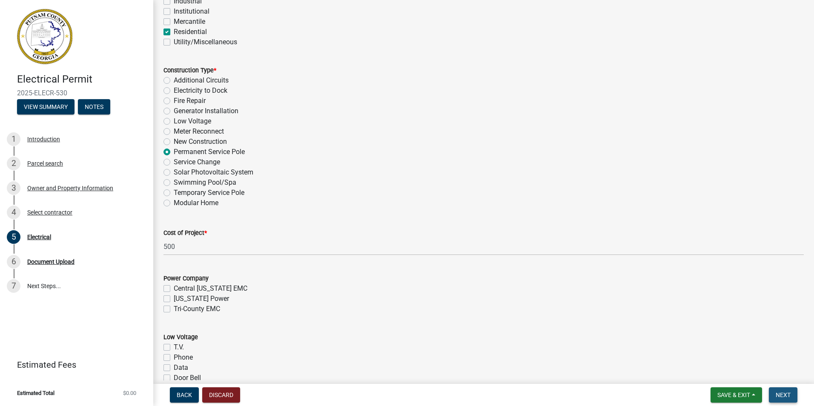
click at [781, 396] on span "Next" at bounding box center [782, 394] width 15 height 7
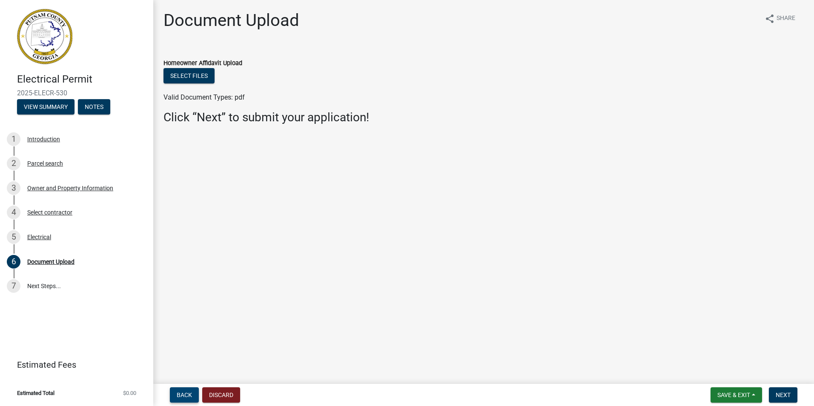
click at [182, 395] on span "Back" at bounding box center [184, 394] width 15 height 7
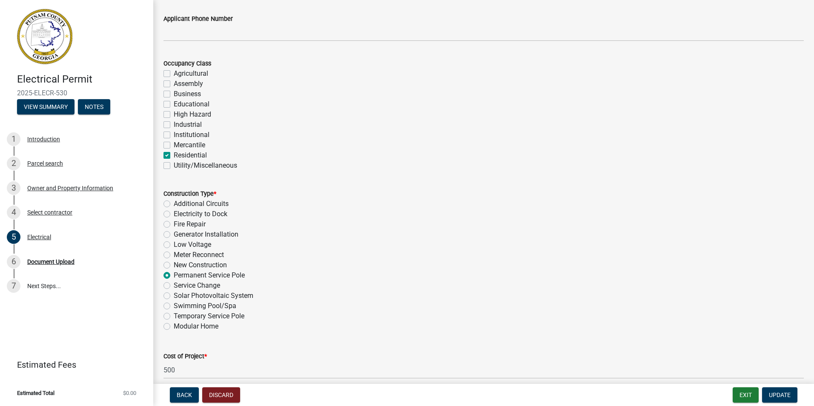
scroll to position [128, 0]
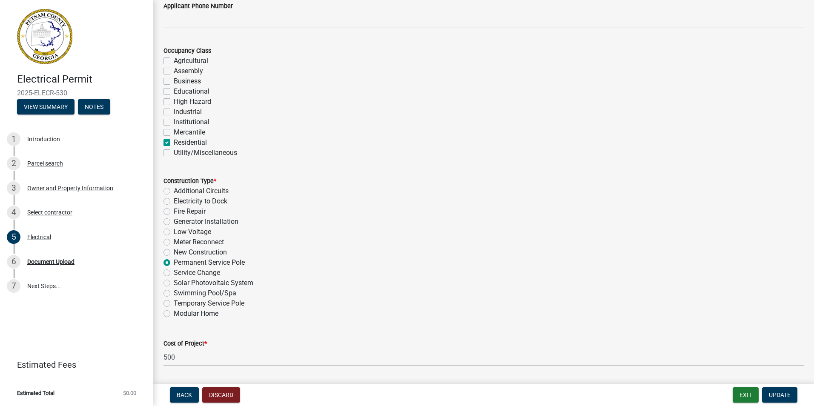
click at [174, 252] on label "New Construction" at bounding box center [200, 252] width 53 height 10
click at [174, 252] on input "New Construction" at bounding box center [177, 250] width 6 height 6
radio input "true"
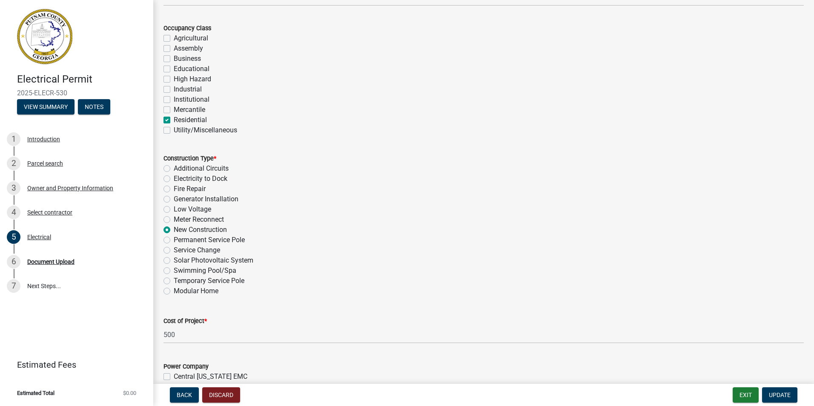
scroll to position [170, 0]
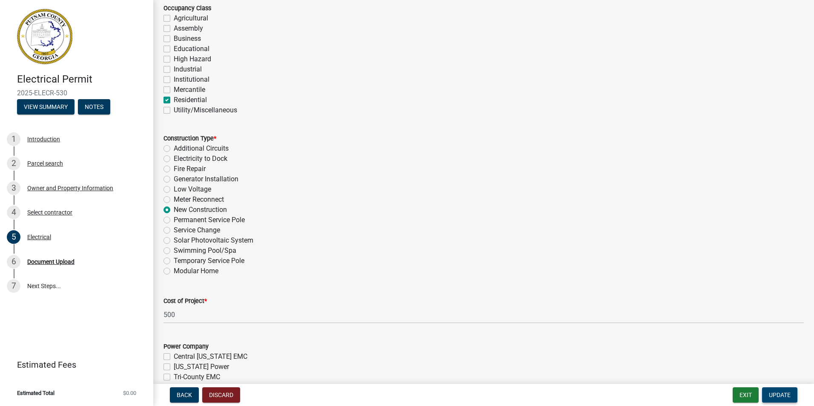
click at [768, 395] on button "Update" at bounding box center [779, 394] width 35 height 15
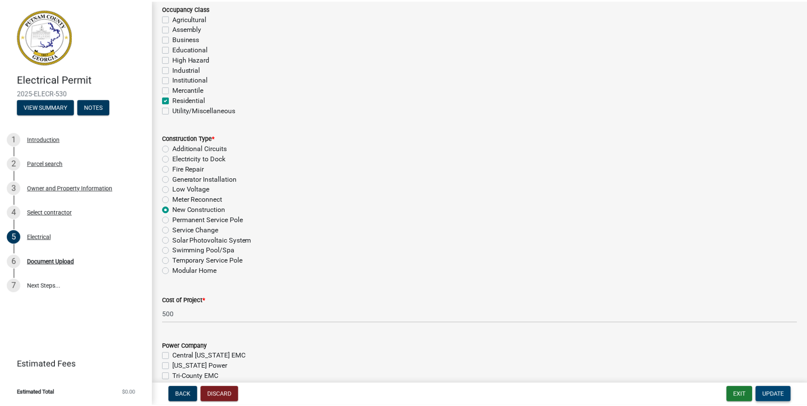
scroll to position [0, 0]
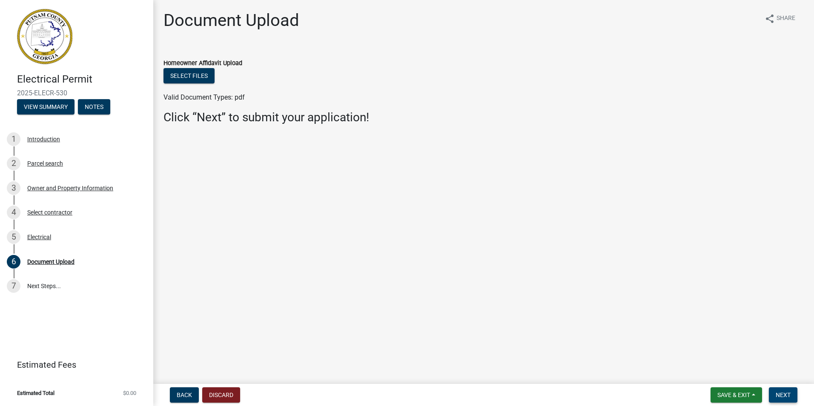
click at [780, 395] on span "Next" at bounding box center [782, 394] width 15 height 7
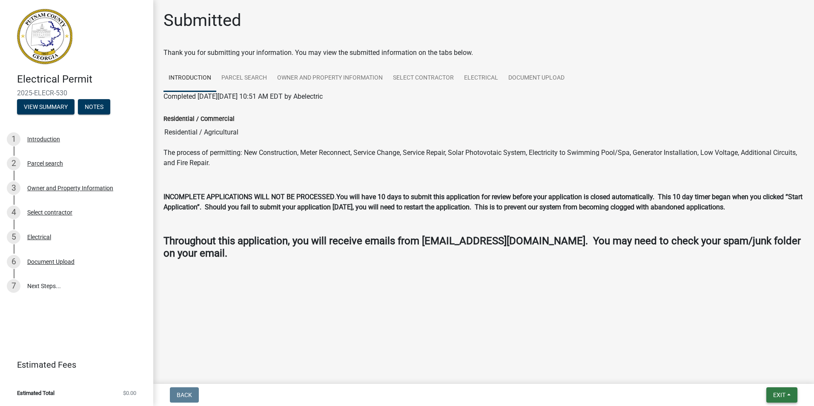
click at [783, 398] on span "Exit" at bounding box center [779, 394] width 12 height 7
click at [759, 375] on button "Save & Exit" at bounding box center [763, 373] width 68 height 20
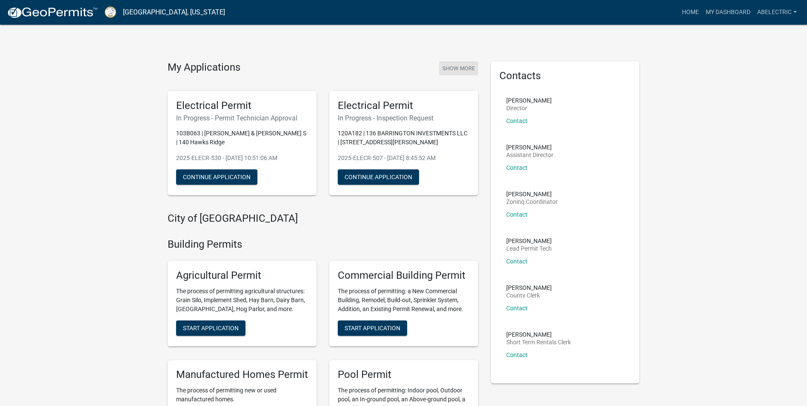
click at [472, 70] on button "Show More" at bounding box center [458, 68] width 39 height 14
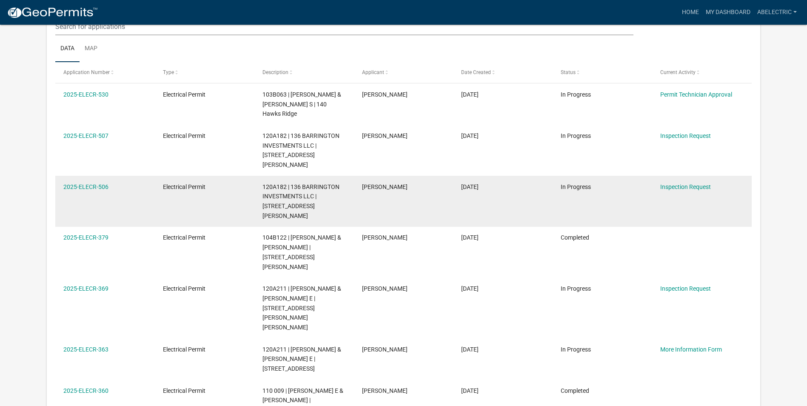
scroll to position [113, 0]
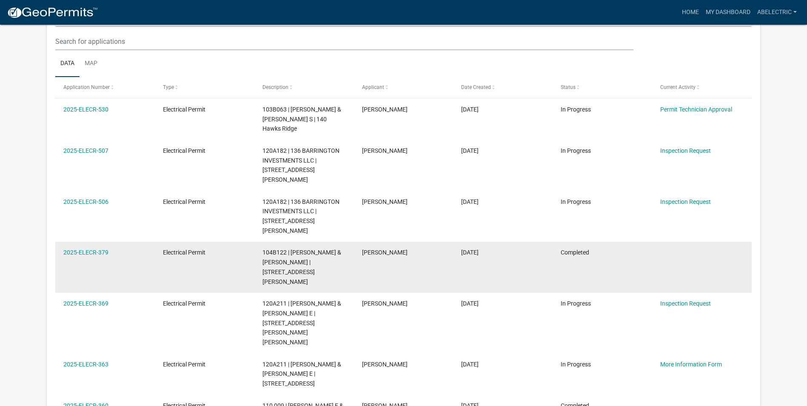
click at [341, 248] on div "104B122 | [PERSON_NAME] & [PERSON_NAME] | [STREET_ADDRESS][PERSON_NAME]" at bounding box center [304, 267] width 83 height 39
click at [80, 249] on link "2025-ELECR-379" at bounding box center [85, 252] width 45 height 7
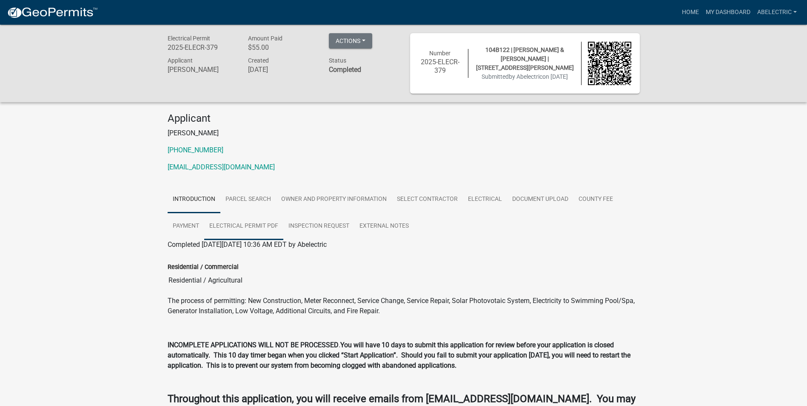
click at [265, 229] on link "Electrical Permit PDF" at bounding box center [243, 226] width 79 height 27
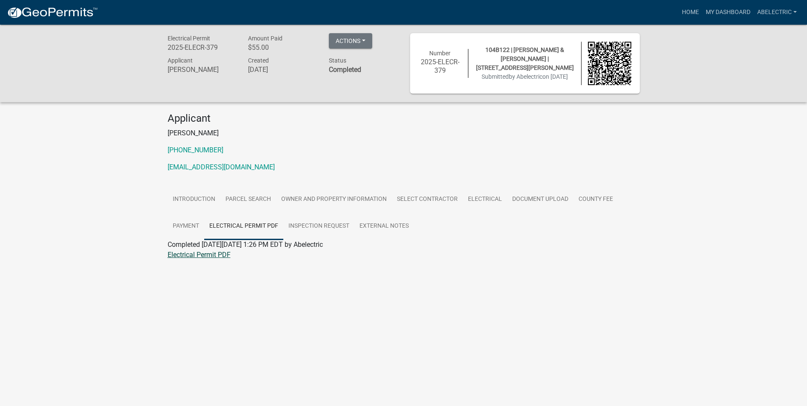
click at [216, 254] on link "Electrical Permit PDF" at bounding box center [199, 255] width 63 height 8
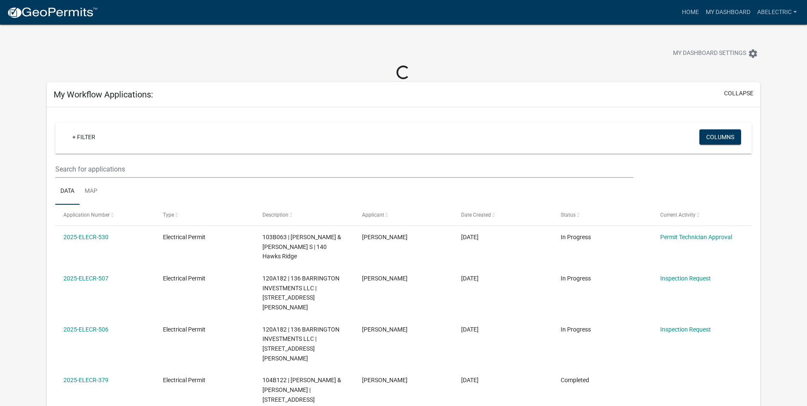
click at [311, 134] on div "+ Filter" at bounding box center [289, 137] width 460 height 17
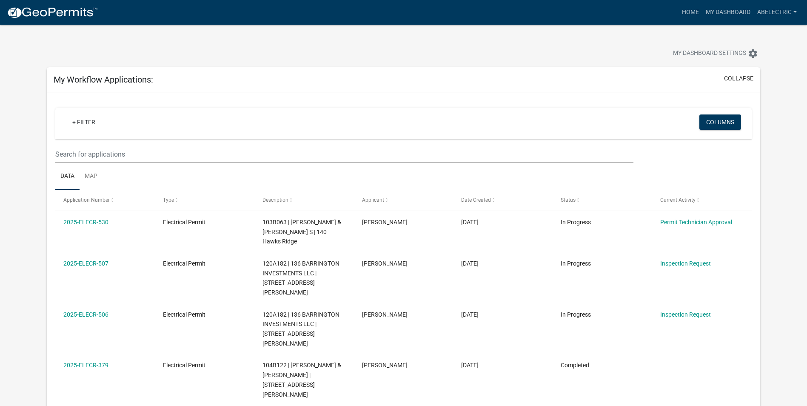
click at [120, 133] on div "+ Filter Columns" at bounding box center [403, 123] width 689 height 31
click at [86, 123] on link "+ Filter" at bounding box center [84, 121] width 37 height 15
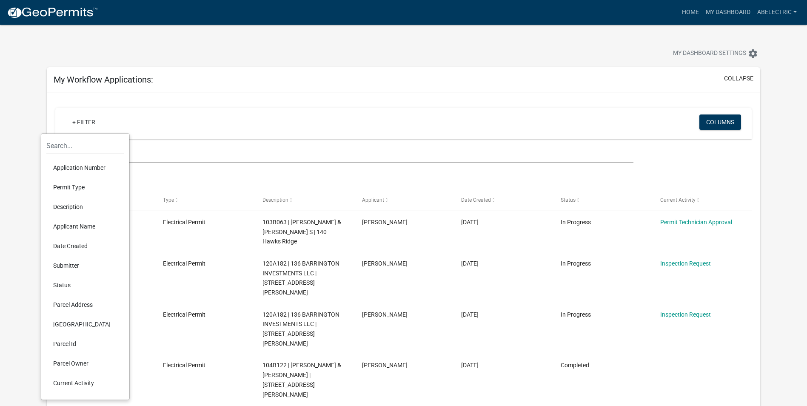
click at [82, 366] on li "Parcel Owner" at bounding box center [85, 364] width 78 height 20
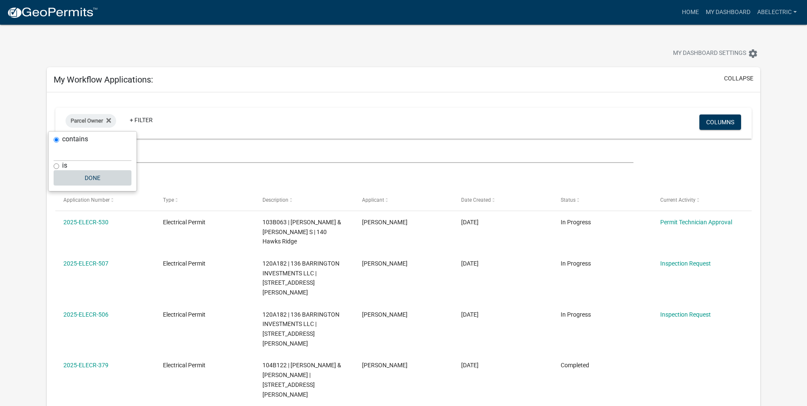
click at [101, 183] on button "Done" at bounding box center [93, 177] width 78 height 15
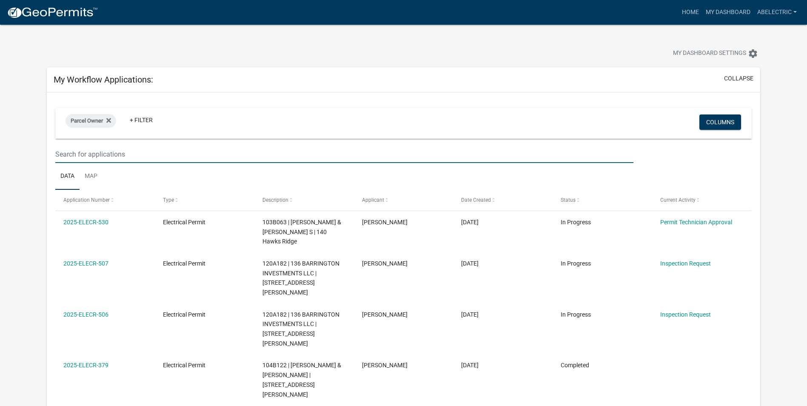
click at [79, 152] on input "text" at bounding box center [344, 154] width 578 height 17
type input "140 Hawks Ridge"
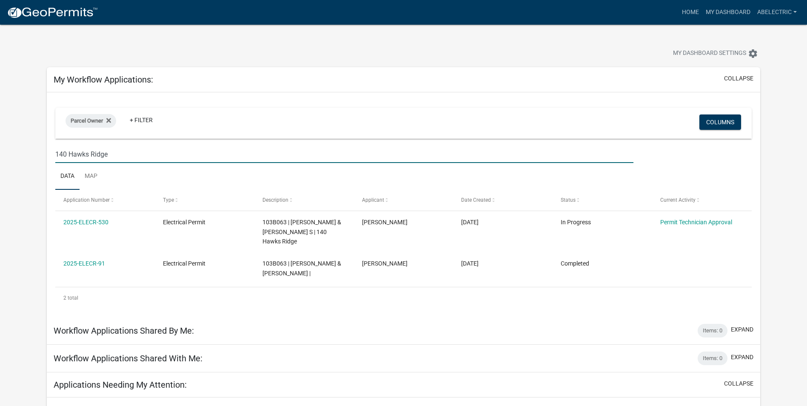
drag, startPoint x: 116, startPoint y: 156, endPoint x: 32, endPoint y: 144, distance: 84.6
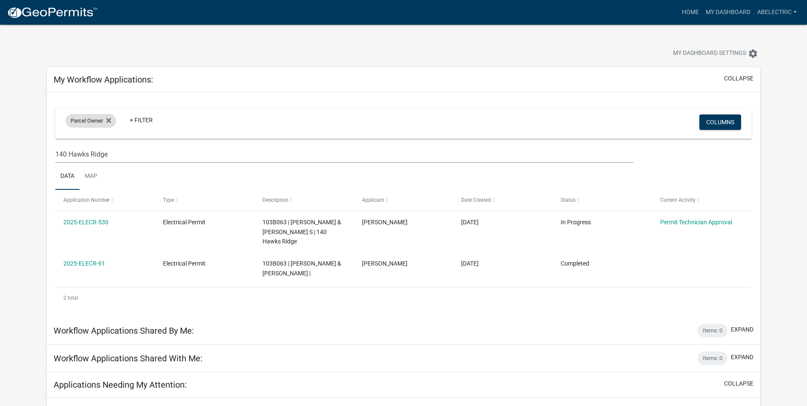
click at [113, 123] on div "Parcel Owner" at bounding box center [91, 121] width 51 height 14
click at [92, 178] on button "Done" at bounding box center [93, 177] width 78 height 15
click at [143, 122] on link "+ Filter" at bounding box center [141, 119] width 37 height 15
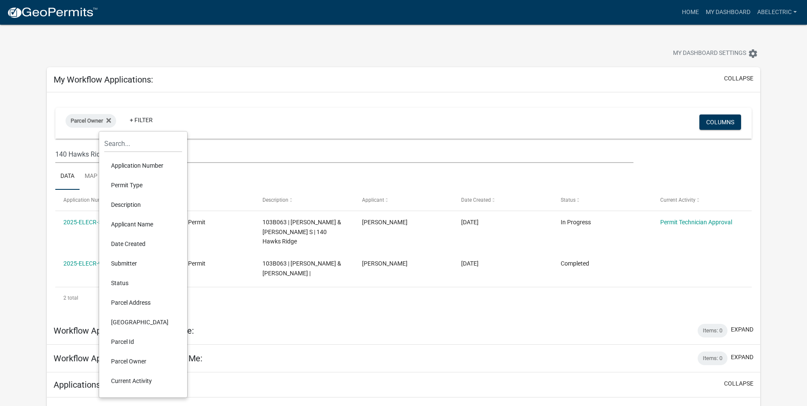
click at [136, 304] on li "Parcel Address" at bounding box center [143, 303] width 78 height 20
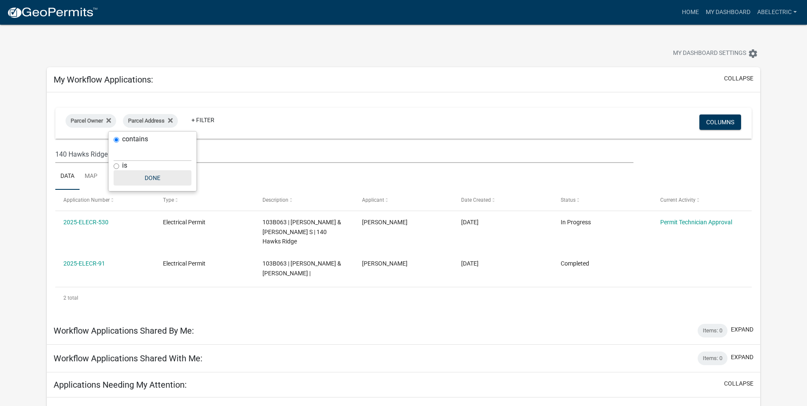
click at [154, 180] on button "Done" at bounding box center [153, 177] width 78 height 15
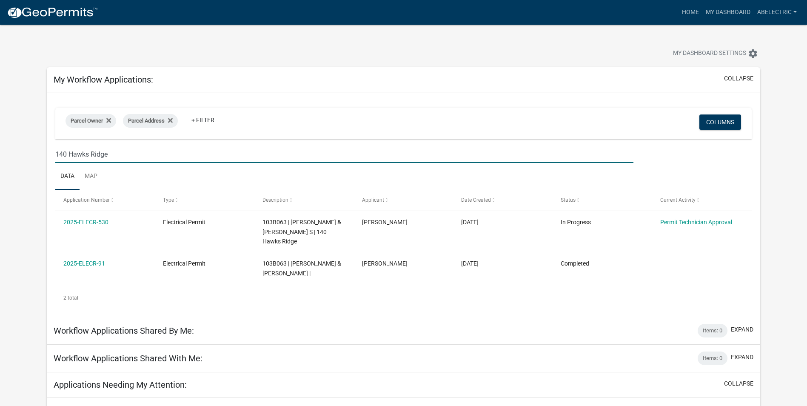
click at [111, 154] on input "140 Hawks Ridge" at bounding box center [344, 154] width 578 height 17
drag, startPoint x: 110, startPoint y: 152, endPoint x: 16, endPoint y: 151, distance: 94.1
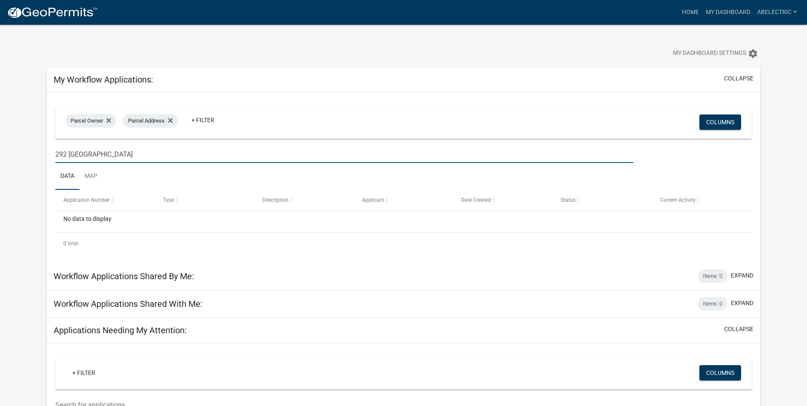
type input "292 [GEOGRAPHIC_DATA]"
drag, startPoint x: 172, startPoint y: 121, endPoint x: 149, endPoint y: 114, distance: 24.1
click at [172, 121] on icon at bounding box center [170, 120] width 5 height 5
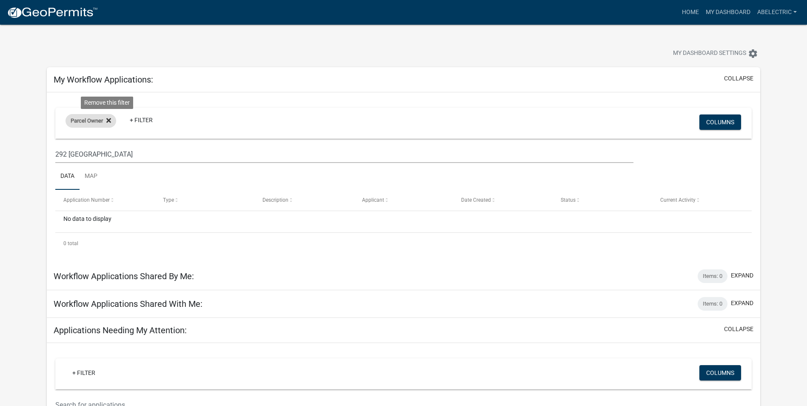
click at [110, 122] on icon at bounding box center [108, 120] width 5 height 5
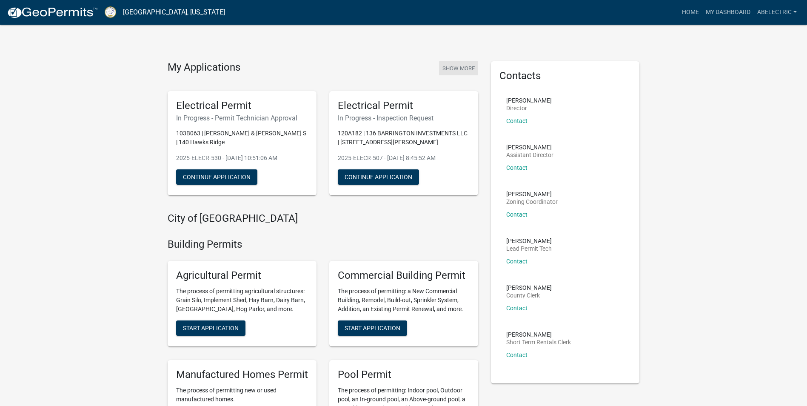
click at [457, 67] on button "Show More" at bounding box center [458, 68] width 39 height 14
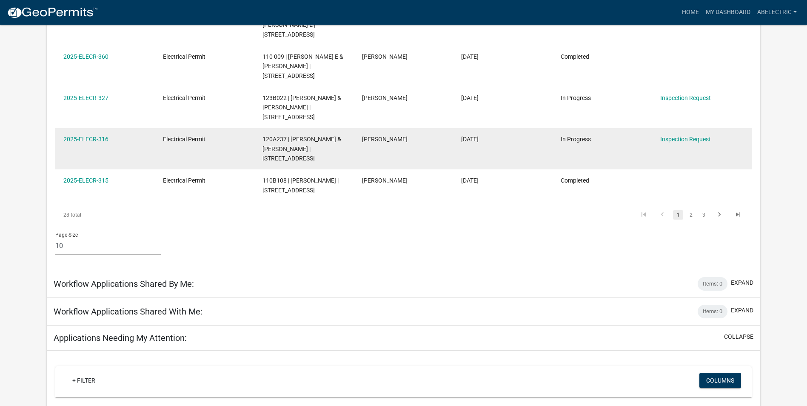
scroll to position [340, 0]
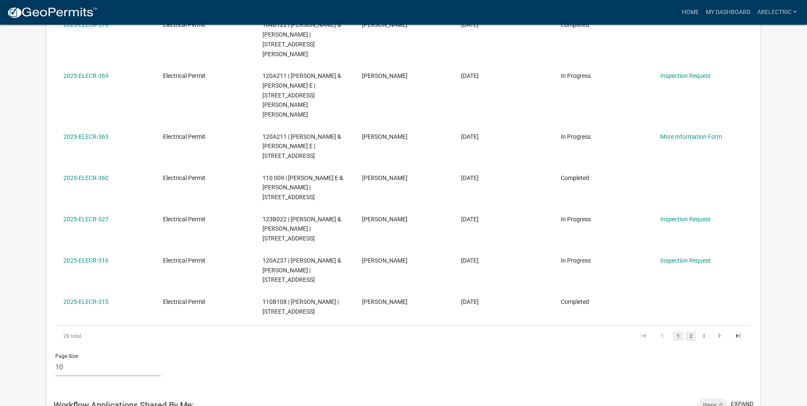
click at [692, 331] on link "2" at bounding box center [691, 335] width 10 height 9
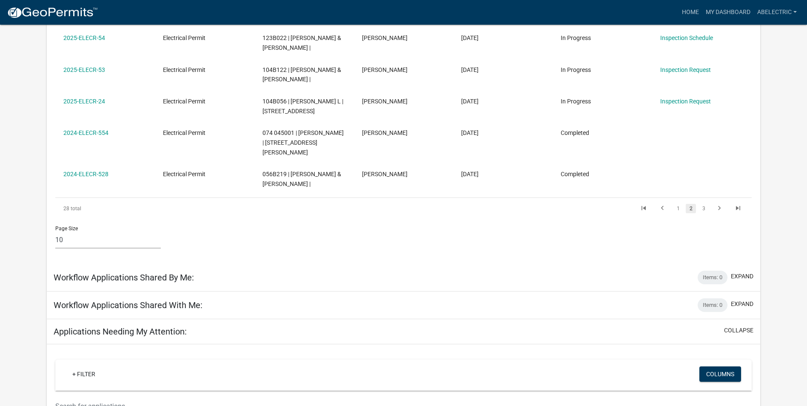
scroll to position [383, 0]
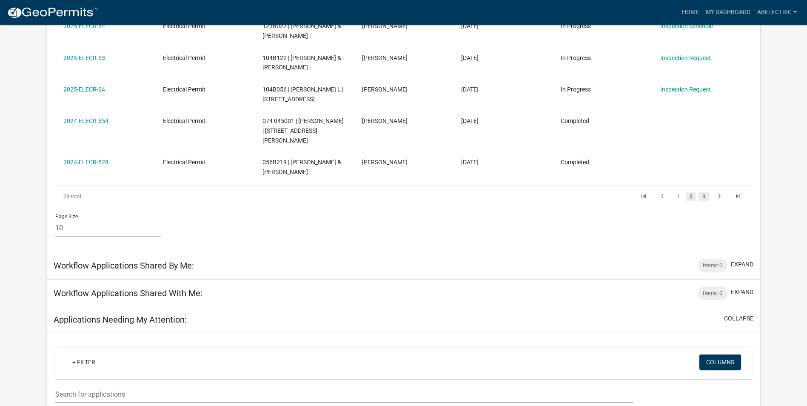
click at [703, 192] on link "3" at bounding box center [704, 196] width 10 height 9
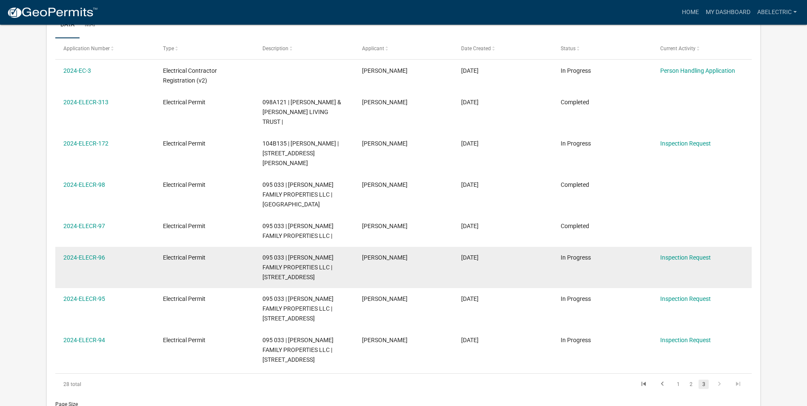
scroll to position [118, 0]
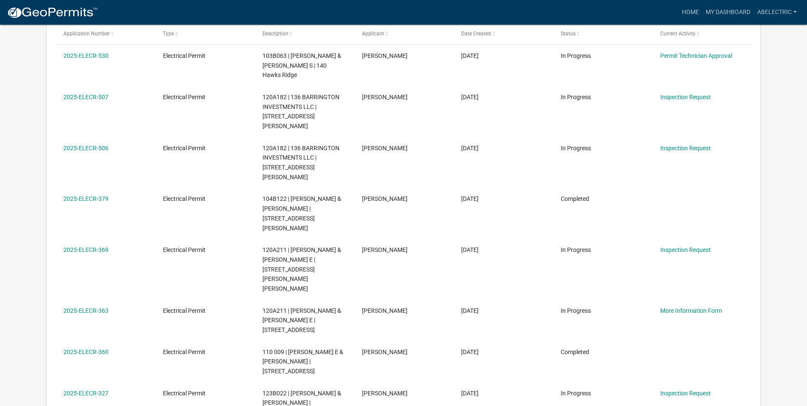
scroll to position [43, 0]
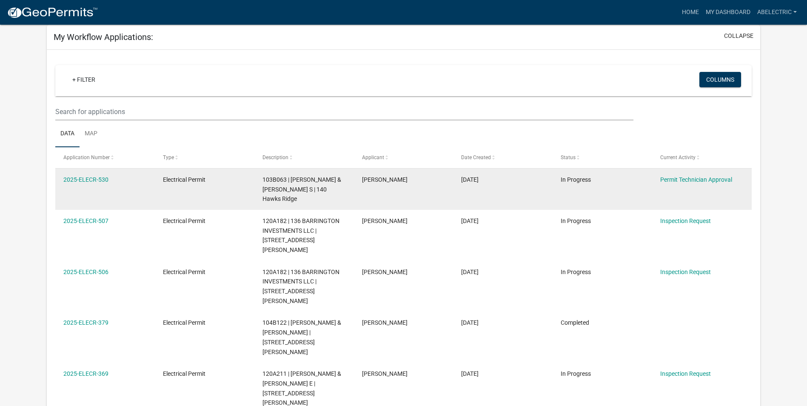
click at [539, 183] on div "[DATE]" at bounding box center [502, 180] width 83 height 10
click at [81, 181] on link "2025-ELECR-530" at bounding box center [85, 179] width 45 height 7
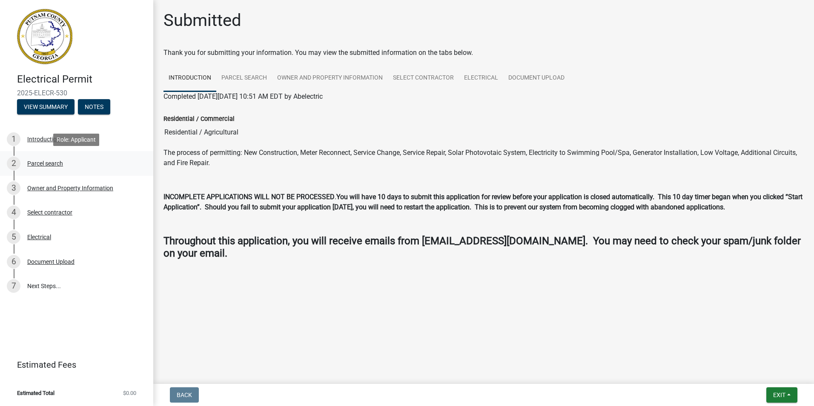
click at [57, 165] on div "Parcel search" at bounding box center [45, 163] width 36 height 6
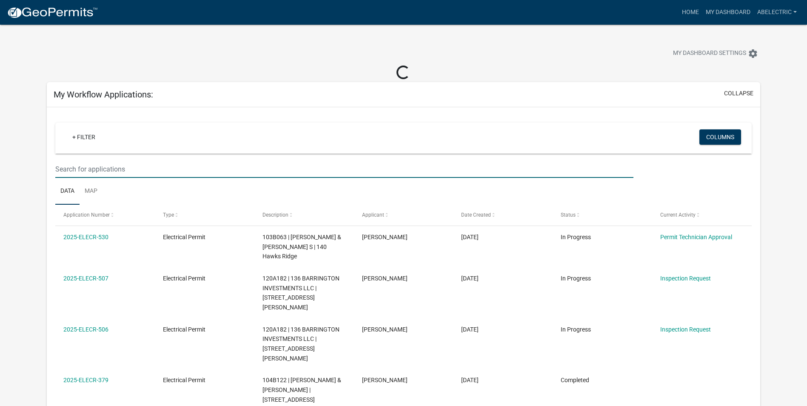
click at [180, 167] on input "text" at bounding box center [344, 168] width 578 height 17
type input "140 Hawks Ridge"
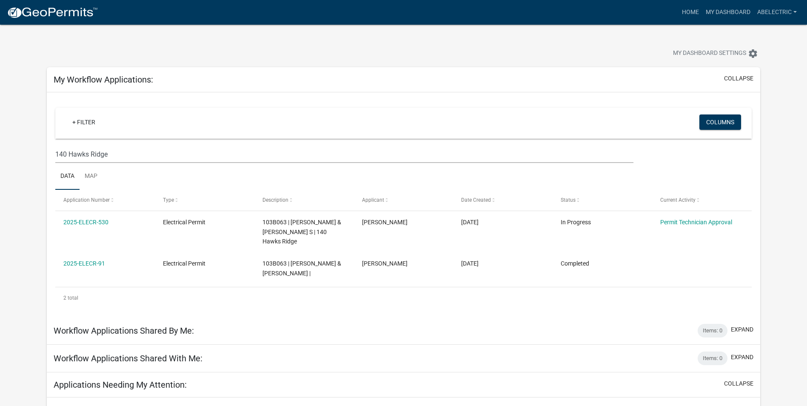
click at [216, 120] on div "+ Filter" at bounding box center [289, 122] width 460 height 17
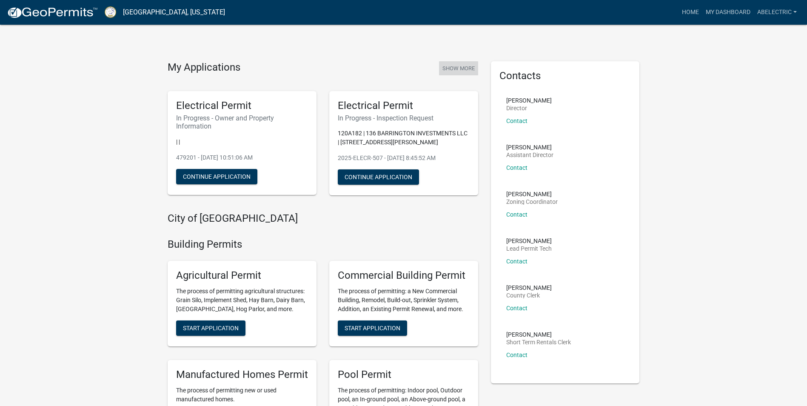
click at [468, 68] on button "Show More" at bounding box center [458, 68] width 39 height 14
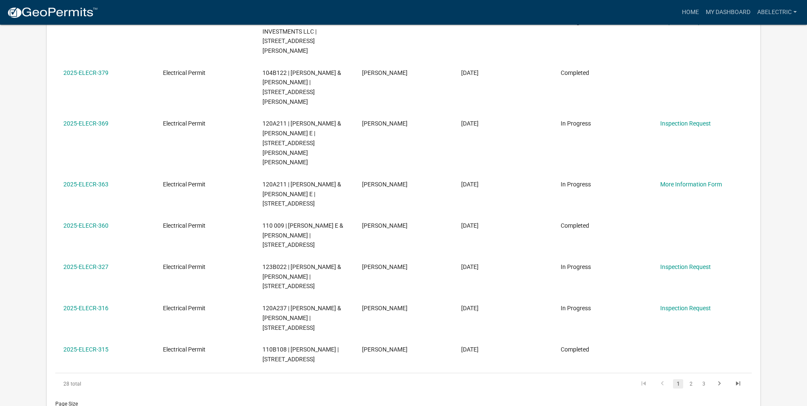
scroll to position [283, 0]
click at [691, 379] on link "2" at bounding box center [691, 383] width 10 height 9
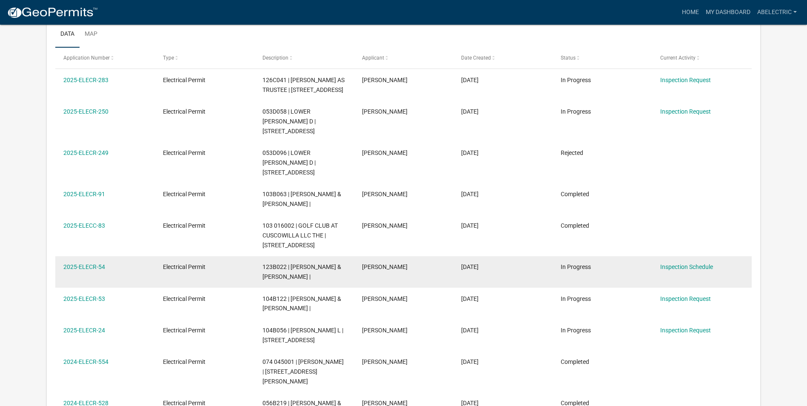
scroll to position [155, 0]
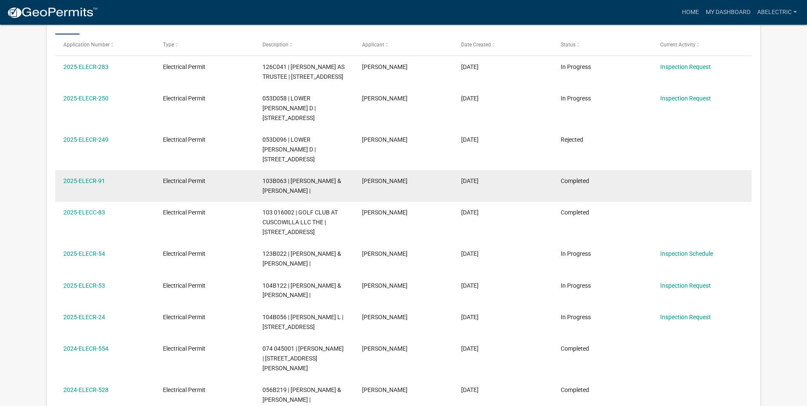
click at [278, 177] on span "103B063 | [PERSON_NAME] & [PERSON_NAME] |" at bounding box center [302, 185] width 79 height 17
click at [67, 177] on link "2025-ELECR-91" at bounding box center [84, 180] width 42 height 7
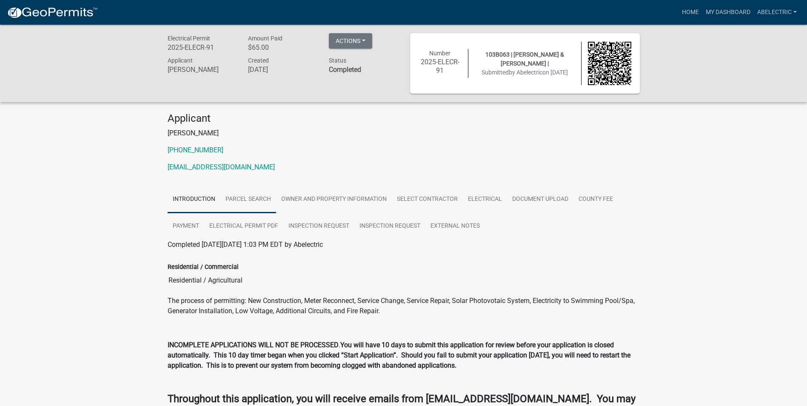
click at [239, 197] on link "Parcel search" at bounding box center [248, 199] width 56 height 27
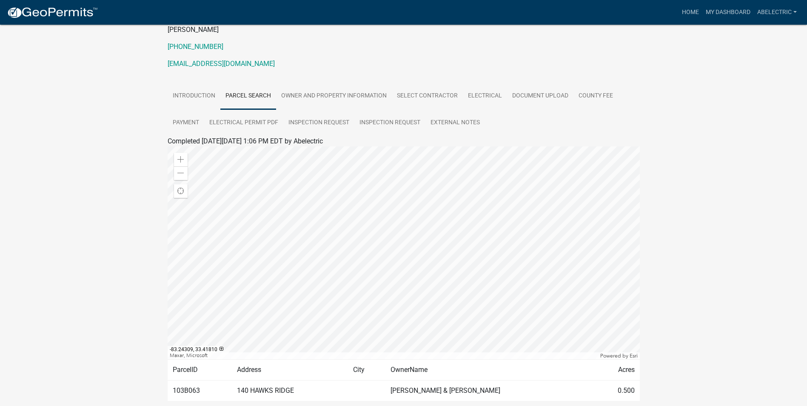
scroll to position [56, 0]
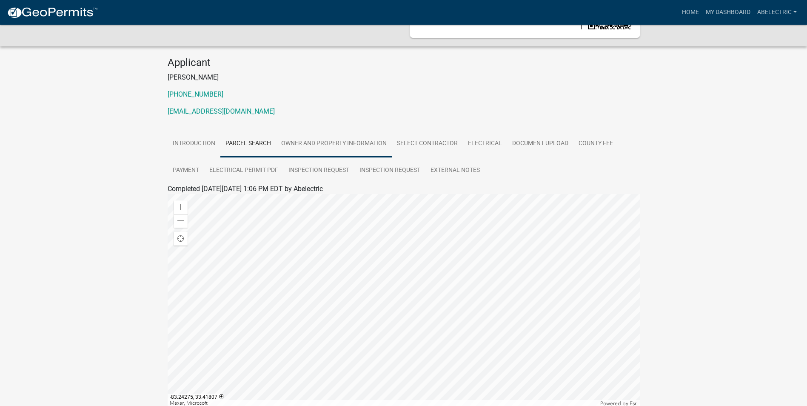
click at [358, 143] on link "Owner and Property Information" at bounding box center [334, 143] width 116 height 27
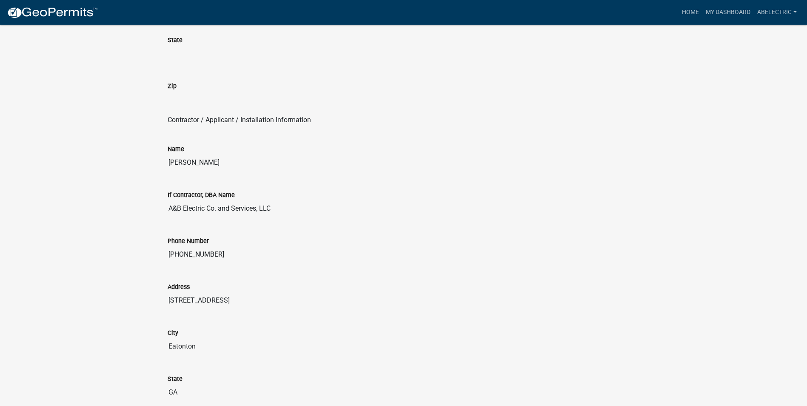
scroll to position [701, 0]
